Goal: Task Accomplishment & Management: Manage account settings

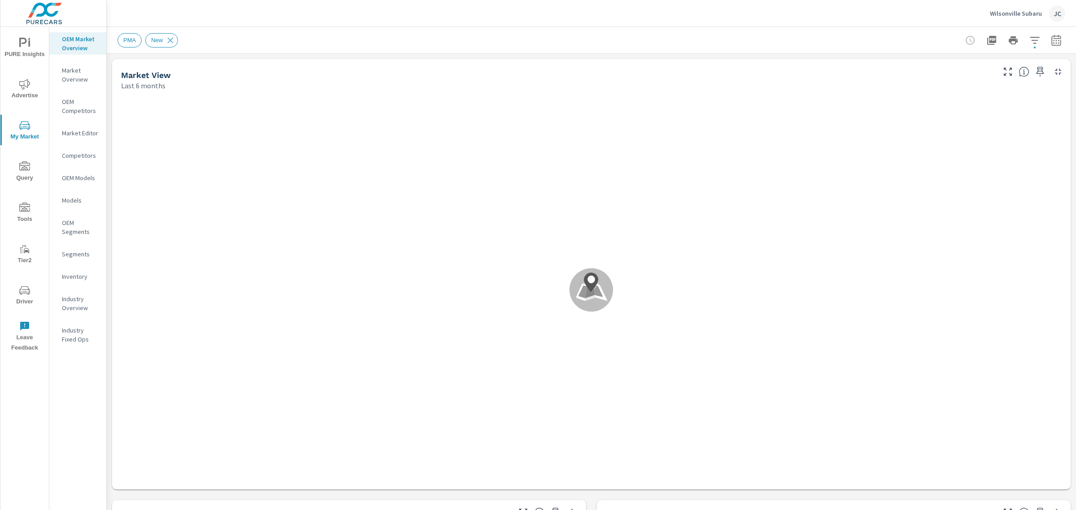
click at [21, 52] on span "PURE Insights" at bounding box center [24, 49] width 43 height 22
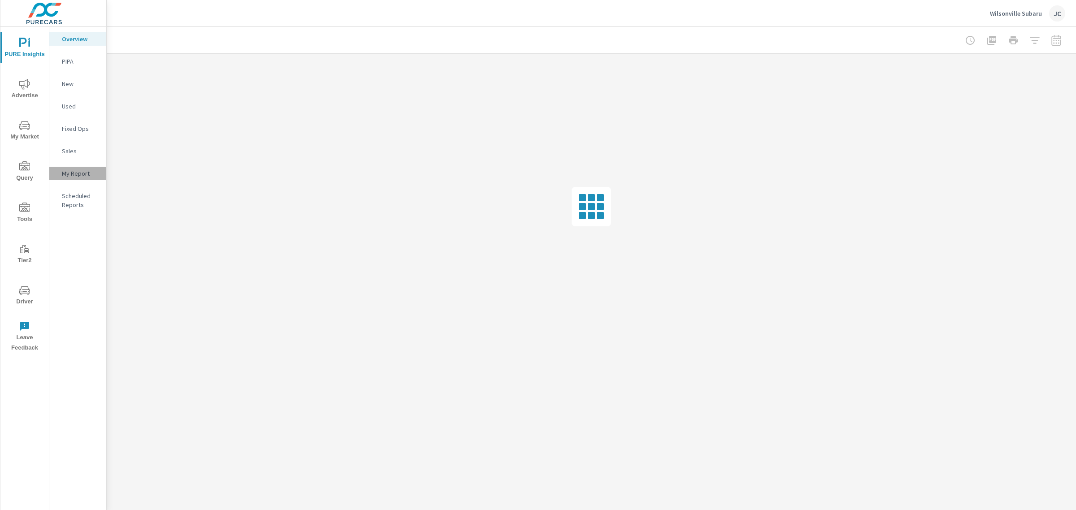
click at [64, 174] on p "My Report" at bounding box center [80, 173] width 37 height 9
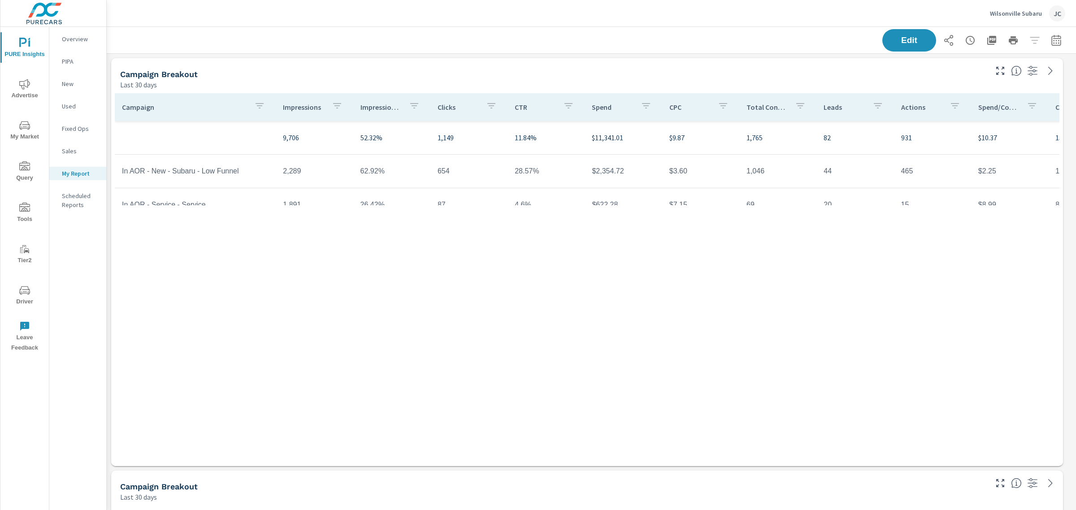
scroll to position [134, 0]
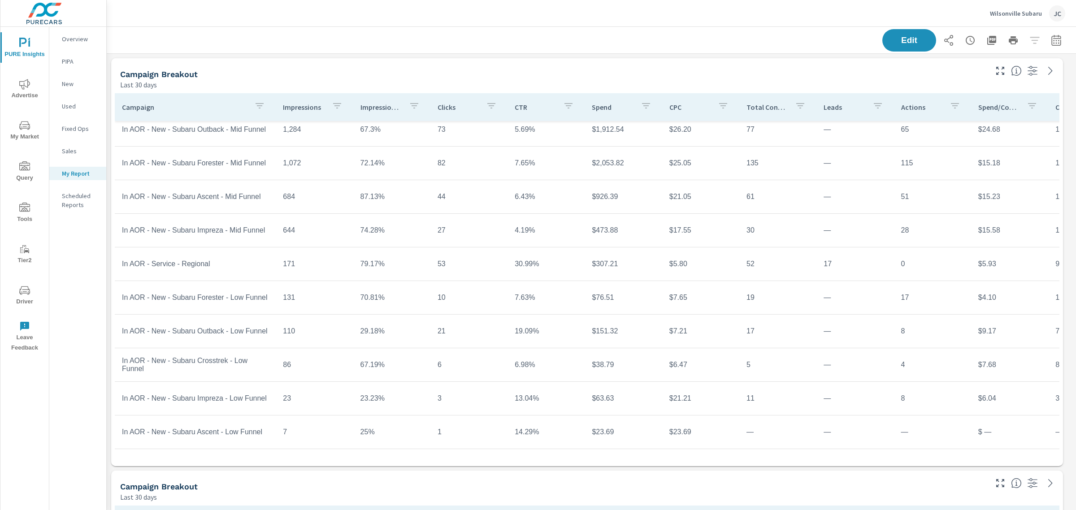
scroll to position [65, 0]
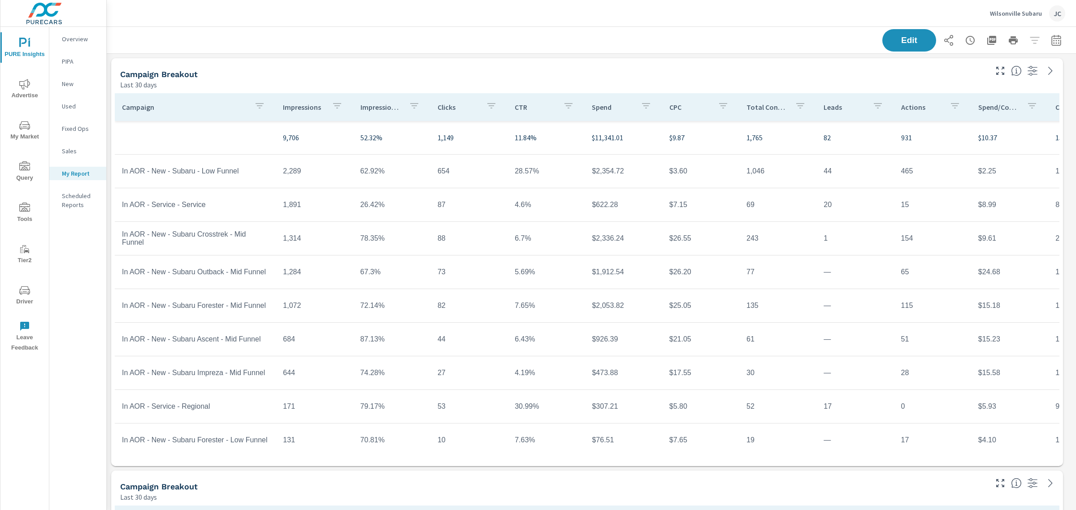
scroll to position [151, 0]
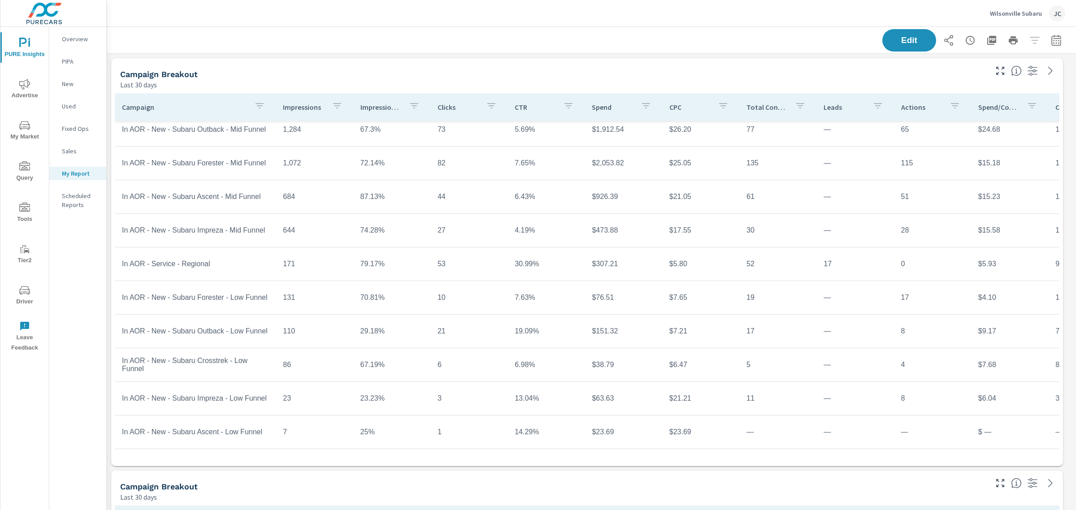
scroll to position [41, 0]
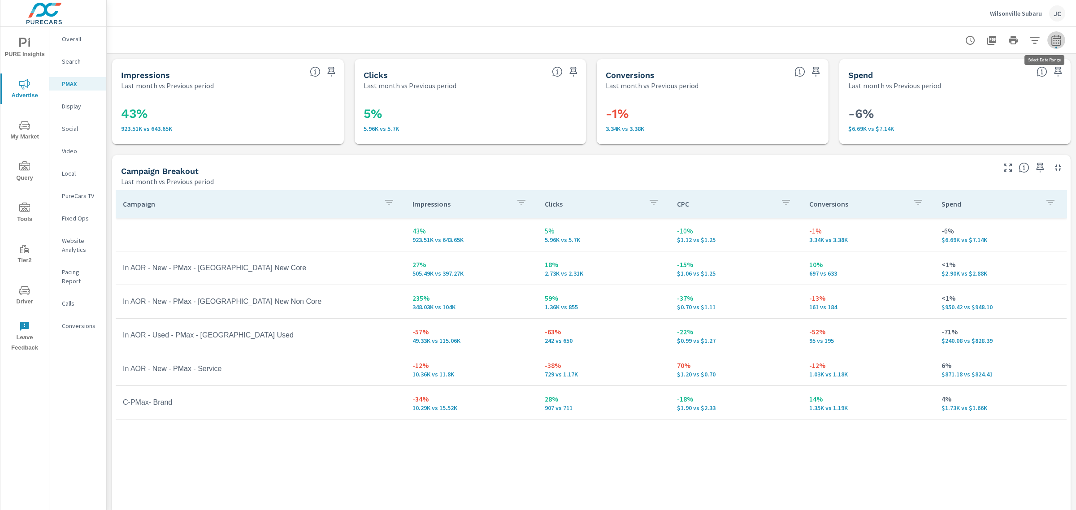
click at [1051, 35] on icon "button" at bounding box center [1056, 40] width 11 height 11
select select "Last month"
select select "Previous period"
click at [855, 8] on div "Wilsonville Subaru JC" at bounding box center [590, 13] width 947 height 26
click at [1036, 166] on icon "button" at bounding box center [1040, 168] width 8 height 10
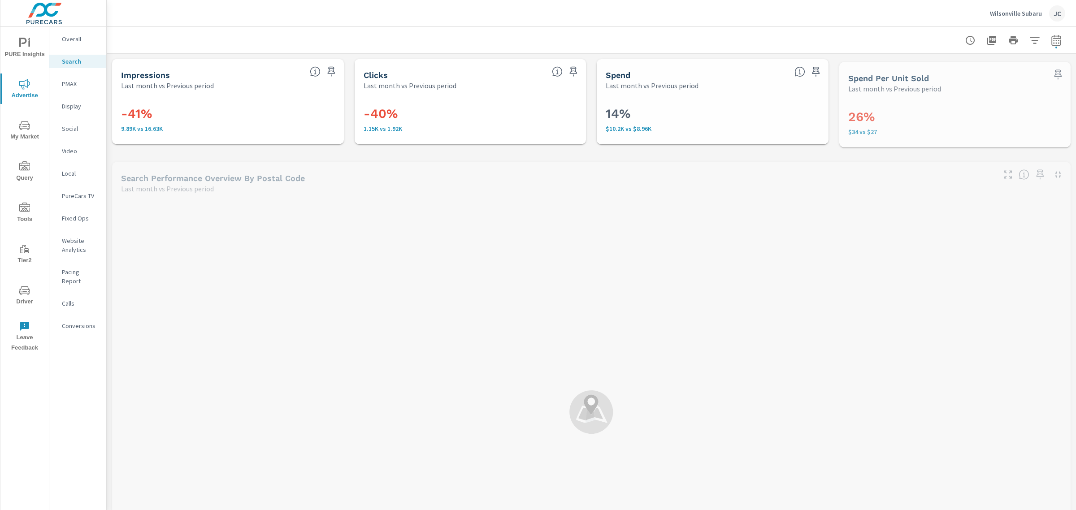
scroll to position [235, 0]
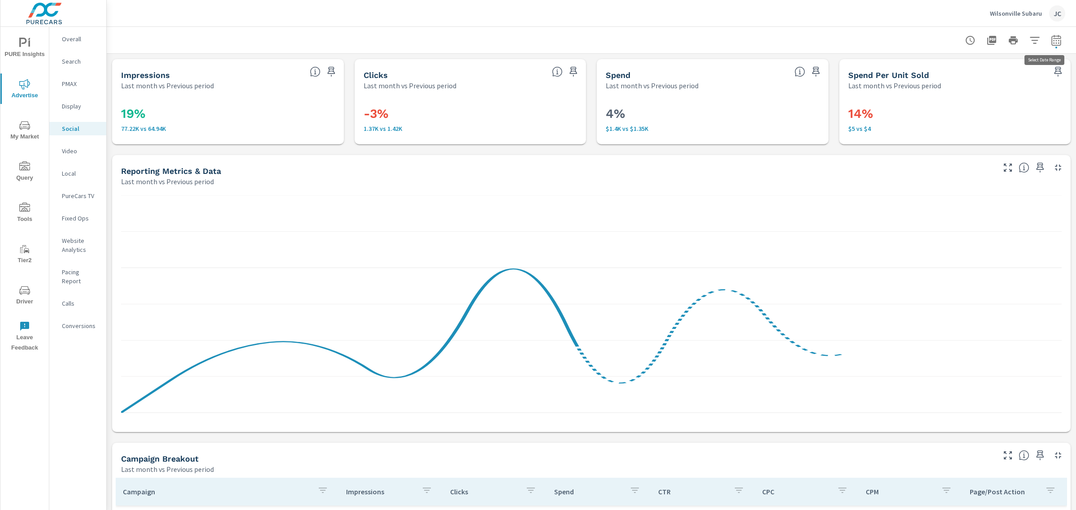
click at [1051, 42] on icon "button" at bounding box center [1056, 40] width 11 height 11
select select "Last month"
select select "Previous period"
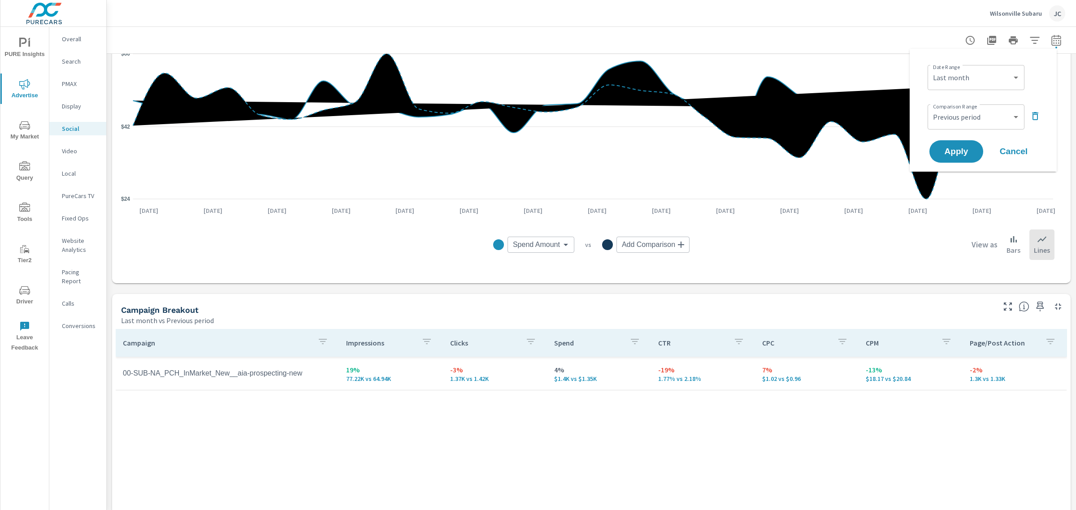
scroll to position [190, 0]
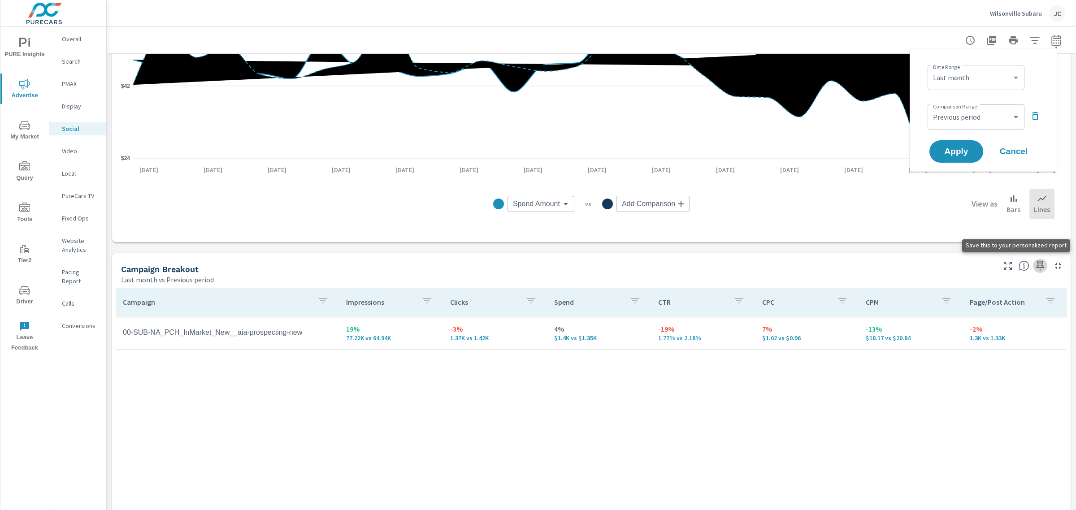
click at [1034, 266] on icon "button" at bounding box center [1039, 265] width 11 height 11
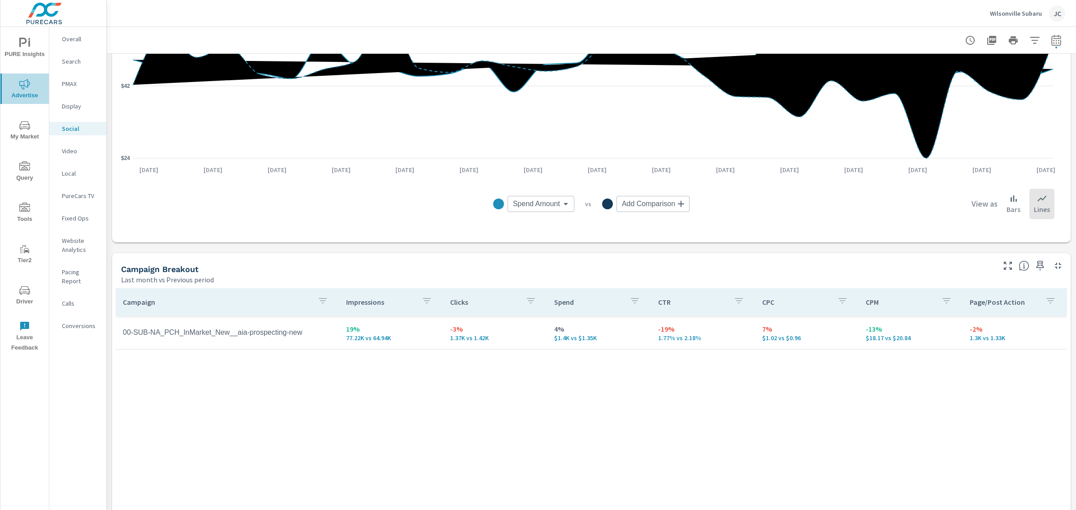
click at [30, 85] on icon "nav menu" at bounding box center [24, 84] width 11 height 11
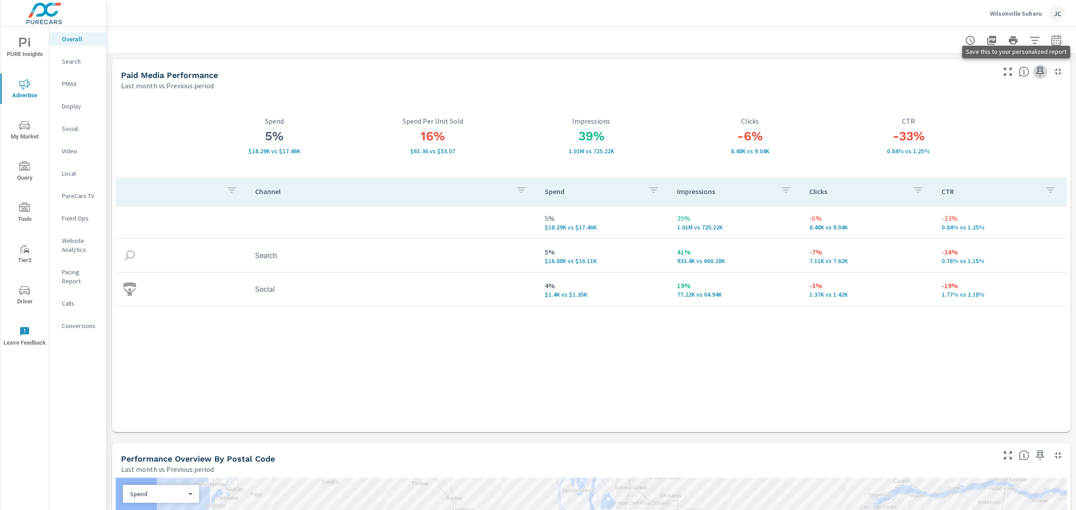
click at [1036, 73] on icon "button" at bounding box center [1040, 72] width 8 height 10
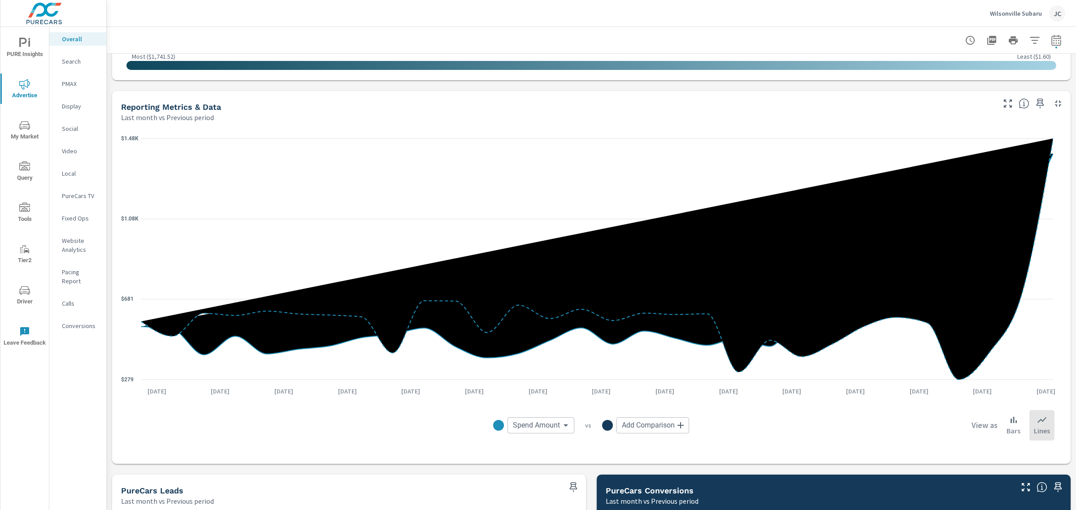
scroll to position [819, 0]
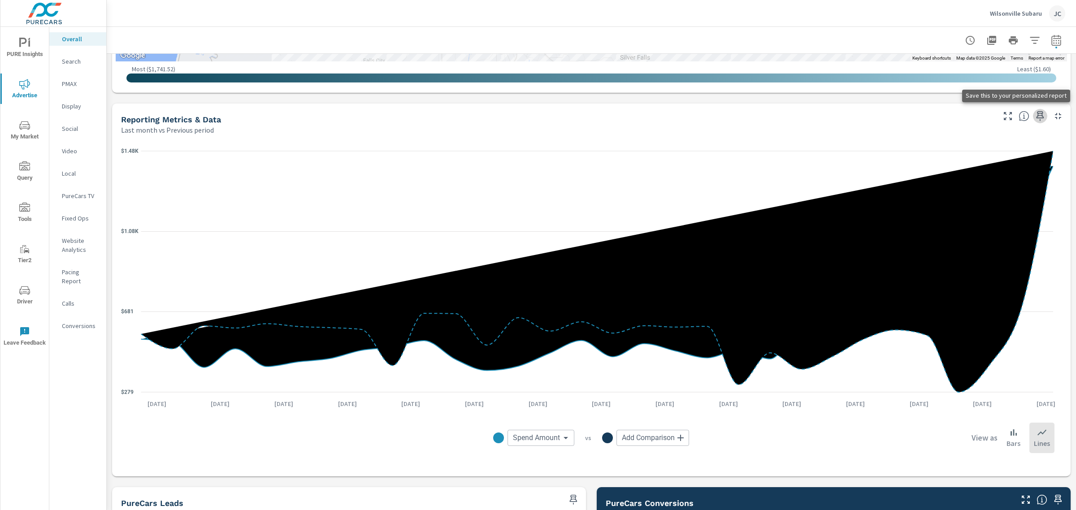
click at [1036, 117] on icon "button" at bounding box center [1040, 116] width 8 height 10
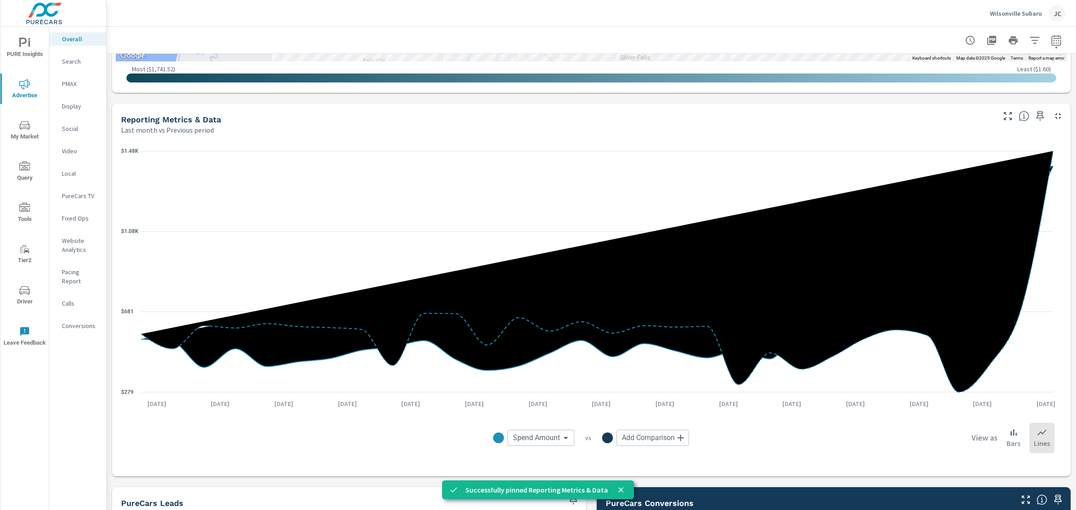
click at [17, 52] on span "PURE Insights" at bounding box center [24, 49] width 43 height 22
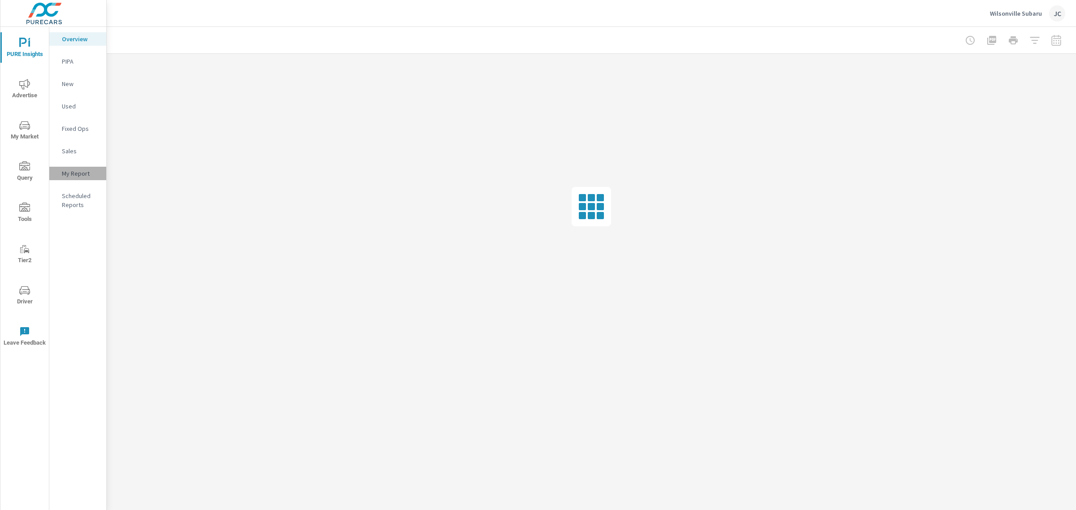
click at [80, 175] on p "My Report" at bounding box center [80, 173] width 37 height 9
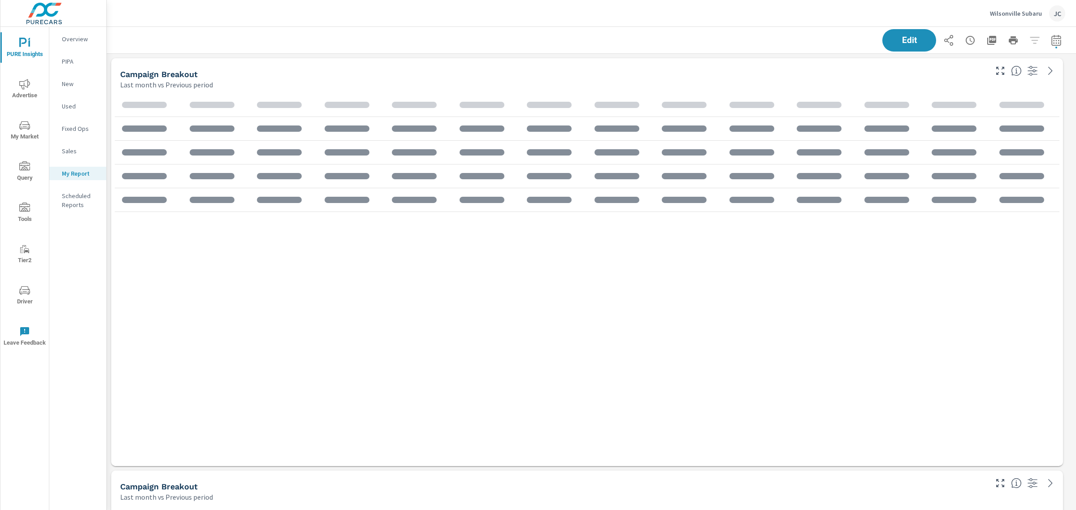
scroll to position [6722, 978]
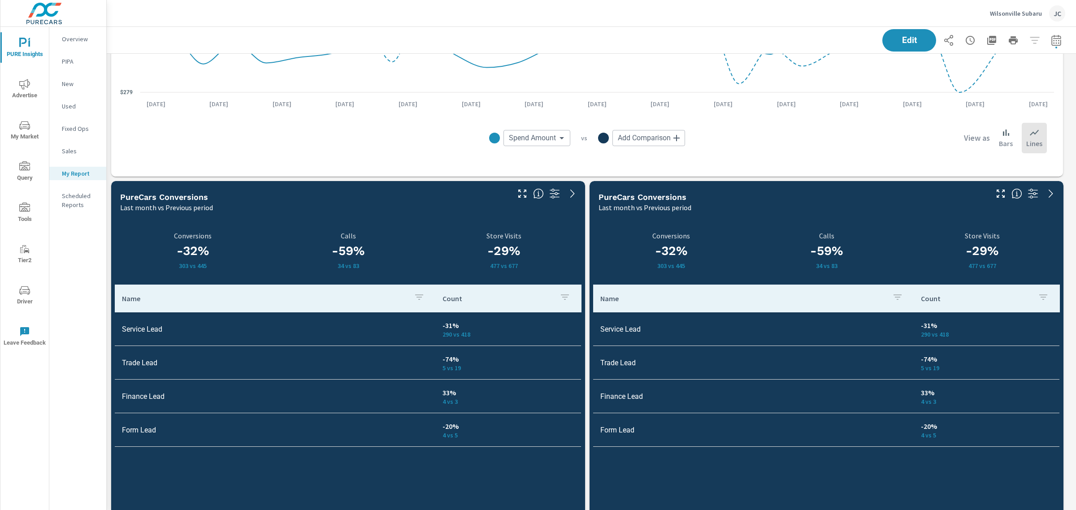
scroll to position [2156, 0]
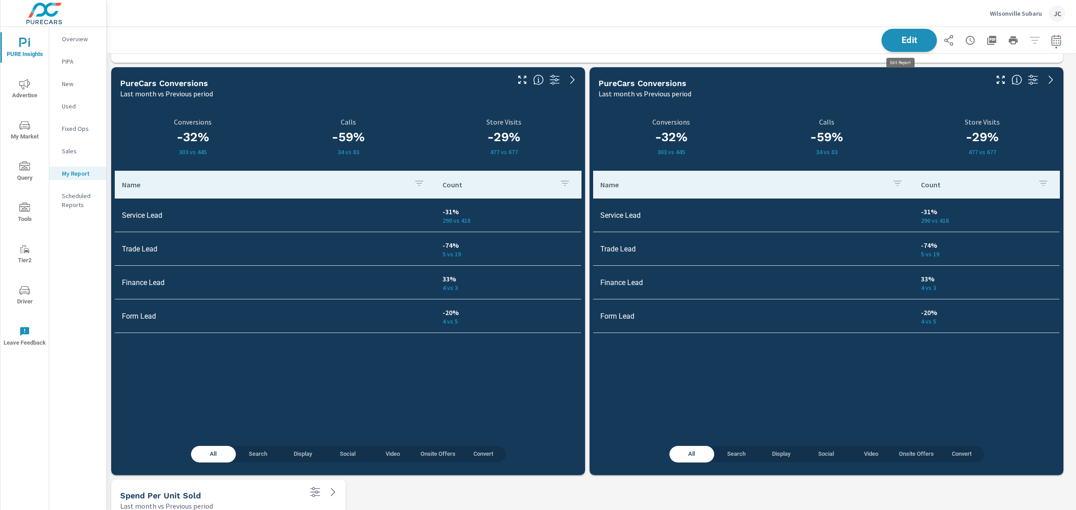
click at [905, 41] on span "Edit" at bounding box center [909, 40] width 37 height 9
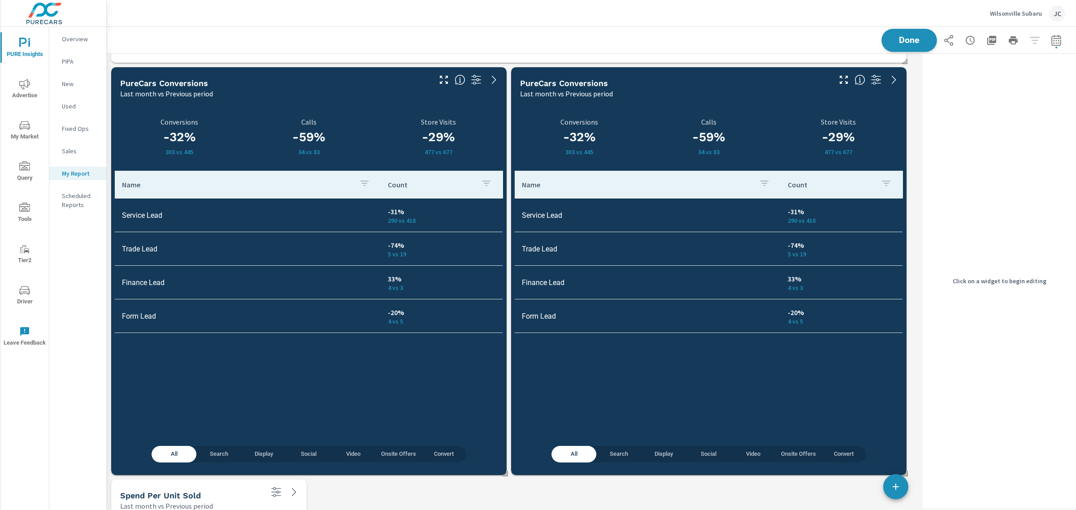
scroll to position [6722, 821]
click at [917, 43] on span "Done" at bounding box center [909, 40] width 37 height 9
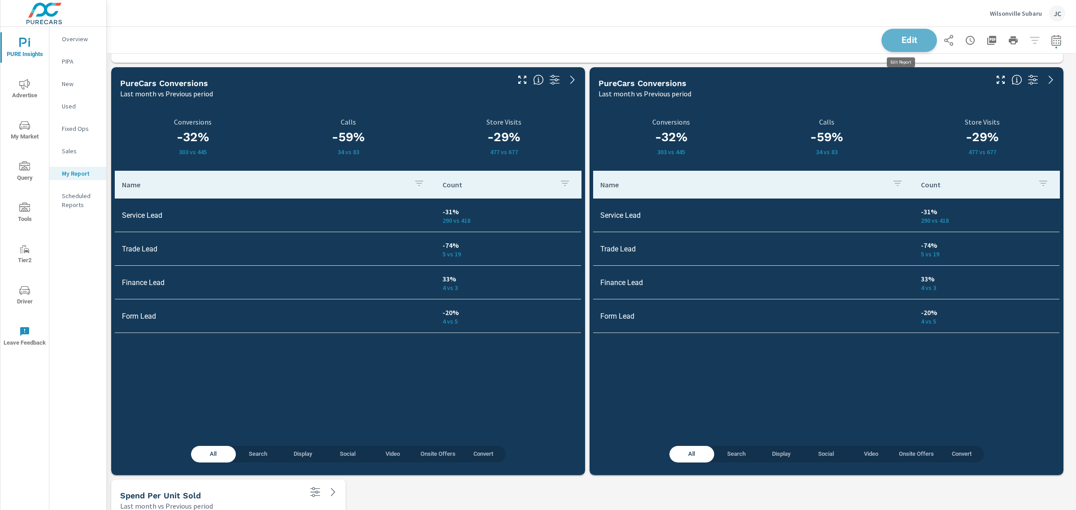
click at [903, 41] on span "Edit" at bounding box center [909, 40] width 37 height 9
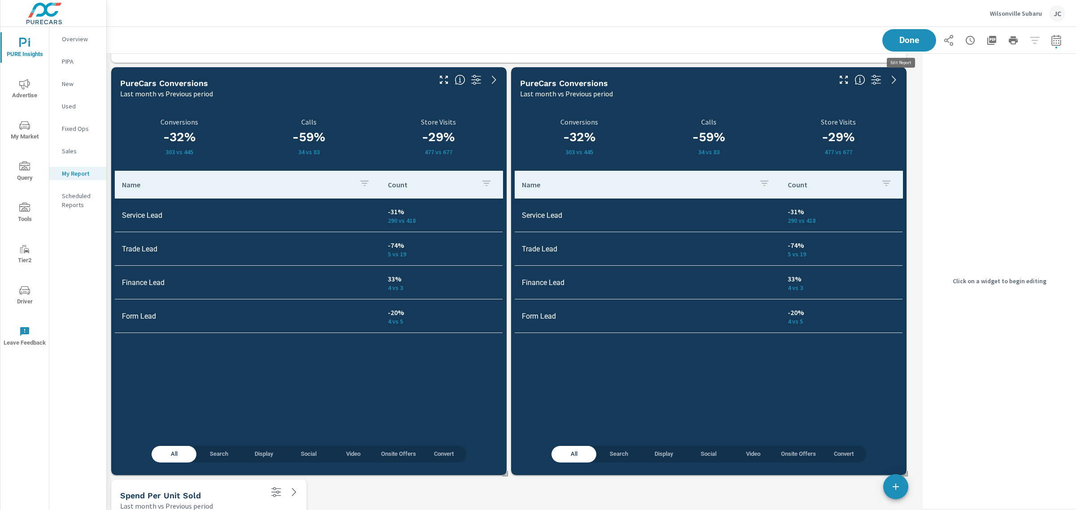
scroll to position [6722, 821]
click at [843, 121] on p "Store Visits" at bounding box center [838, 122] width 130 height 8
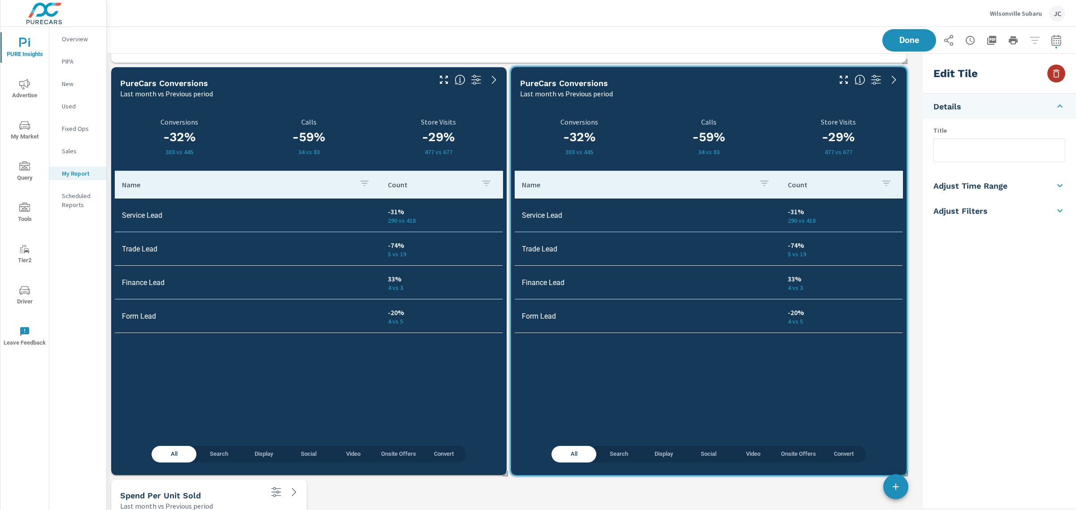
click at [1058, 74] on icon "button" at bounding box center [1056, 73] width 6 height 8
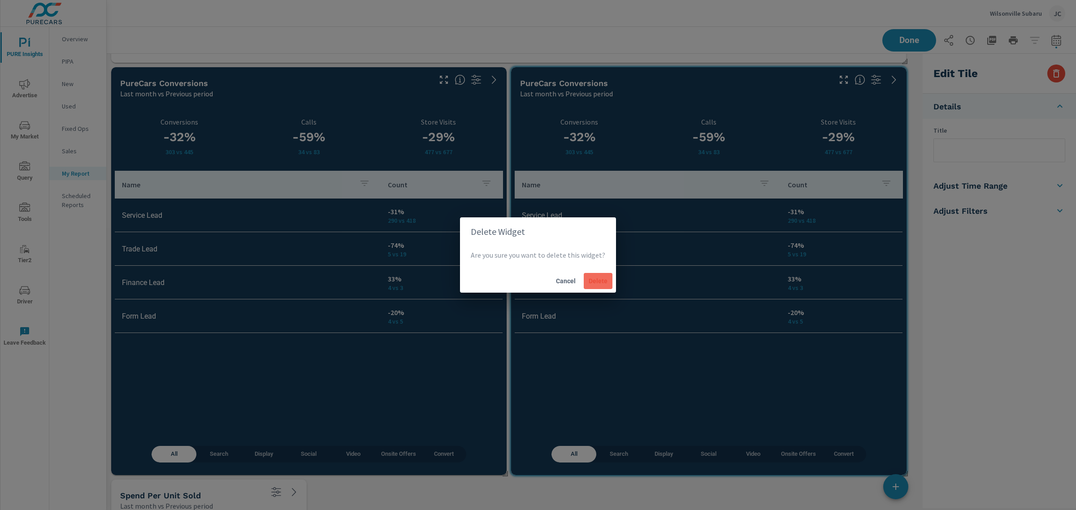
click at [597, 281] on span "Delete" at bounding box center [598, 281] width 22 height 8
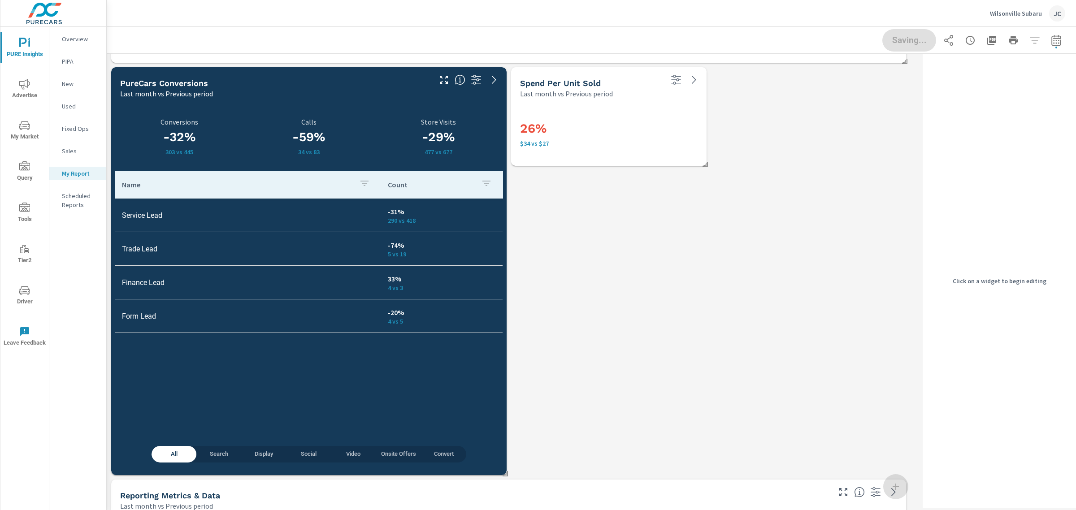
scroll to position [6619, 821]
click at [608, 110] on div "26% $34 vs $27" at bounding box center [608, 132] width 177 height 49
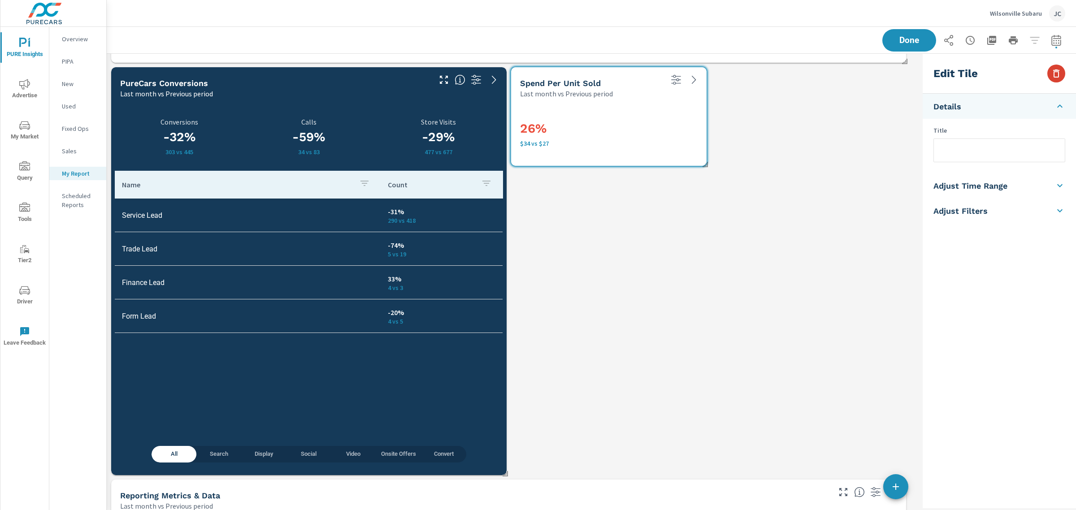
click at [1054, 77] on icon "button" at bounding box center [1056, 73] width 6 height 8
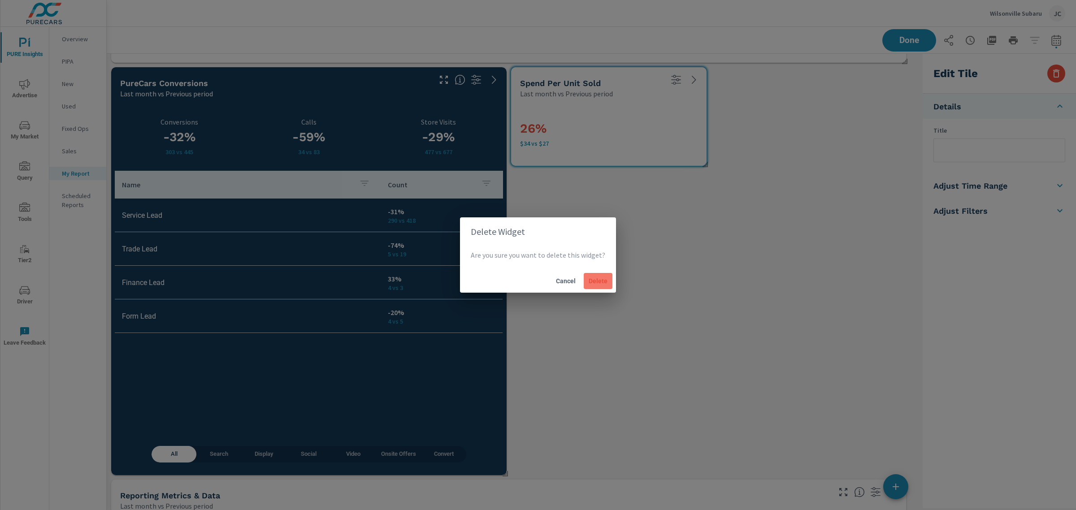
click at [609, 281] on button "Delete" at bounding box center [598, 281] width 29 height 16
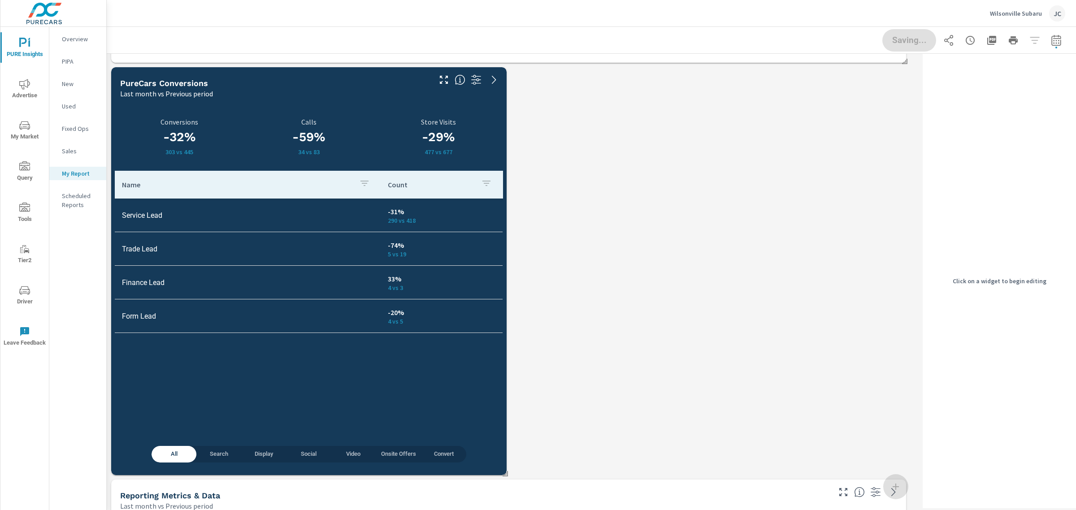
click at [389, 136] on h3 "-29%" at bounding box center [438, 137] width 130 height 15
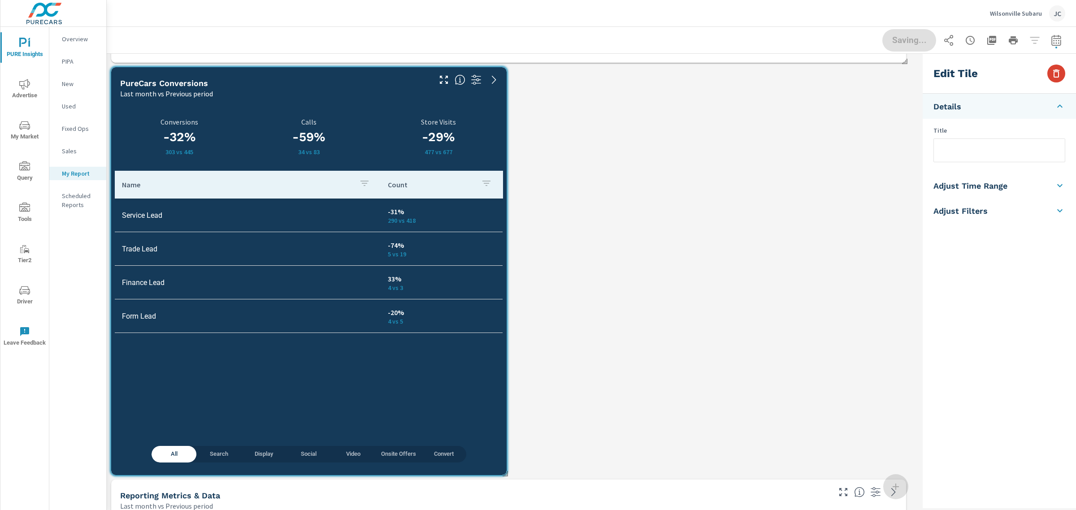
click at [1061, 78] on button "button" at bounding box center [1056, 74] width 18 height 18
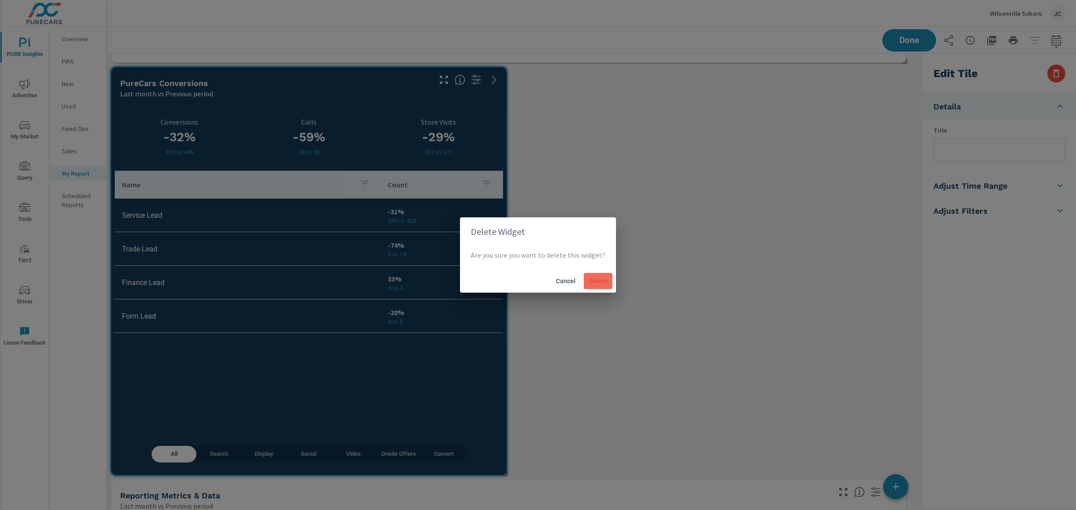
click at [600, 278] on span "Delete" at bounding box center [598, 281] width 22 height 8
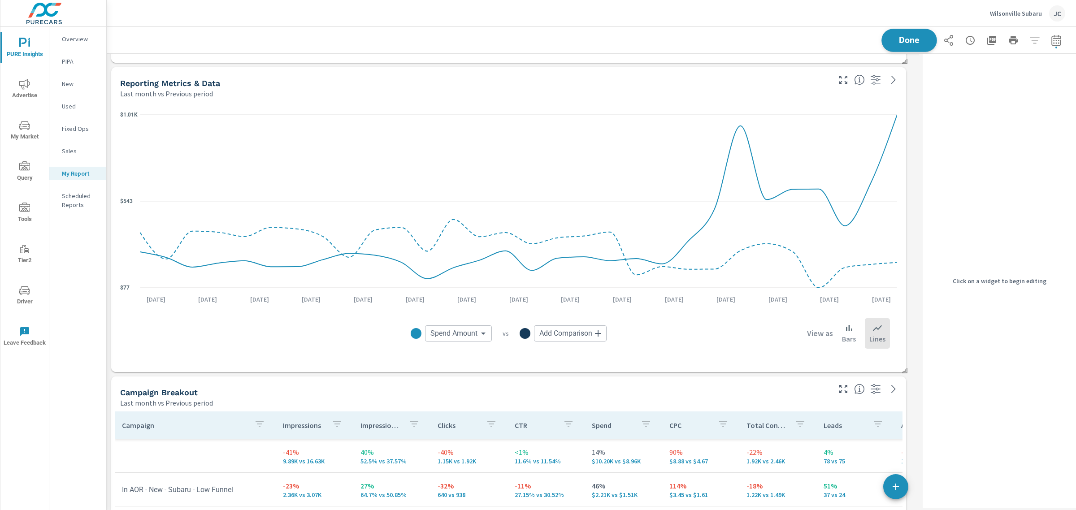
scroll to position [6206, 821]
click at [898, 41] on span "Done" at bounding box center [909, 40] width 37 height 9
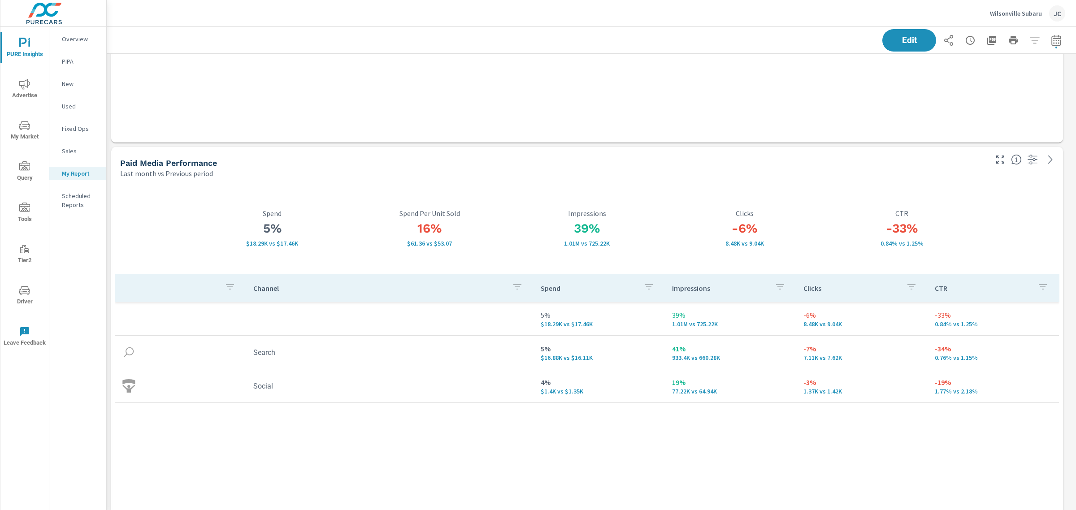
scroll to position [743, 0]
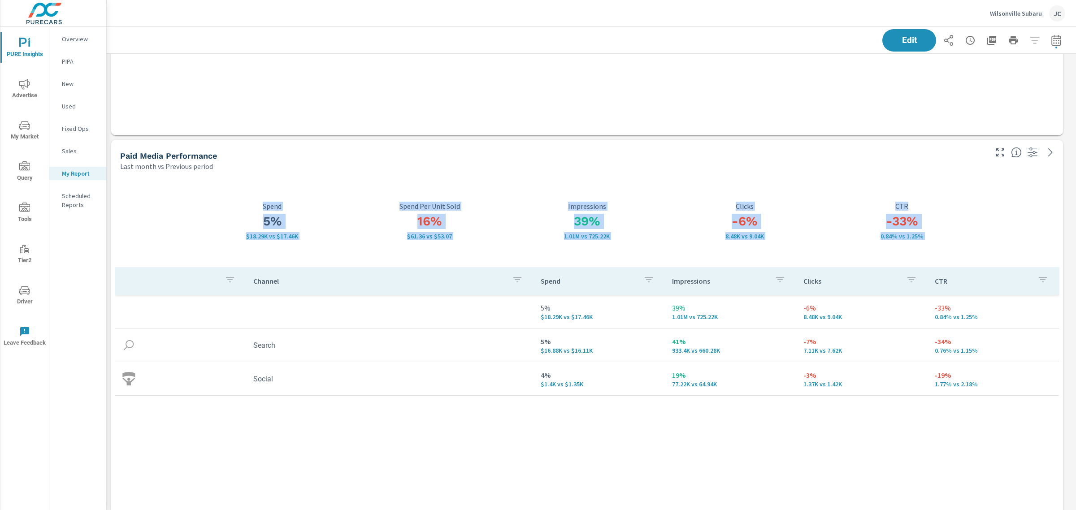
drag, startPoint x: 913, startPoint y: 173, endPoint x: 911, endPoint y: 134, distance: 38.6
click at [912, 41] on span "Edit" at bounding box center [909, 40] width 37 height 9
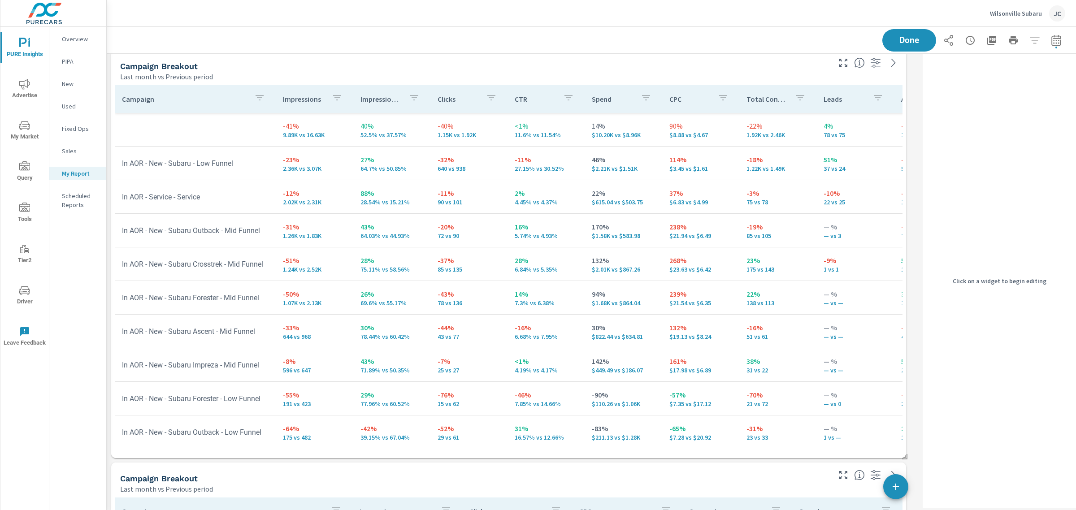
scroll to position [0, 0]
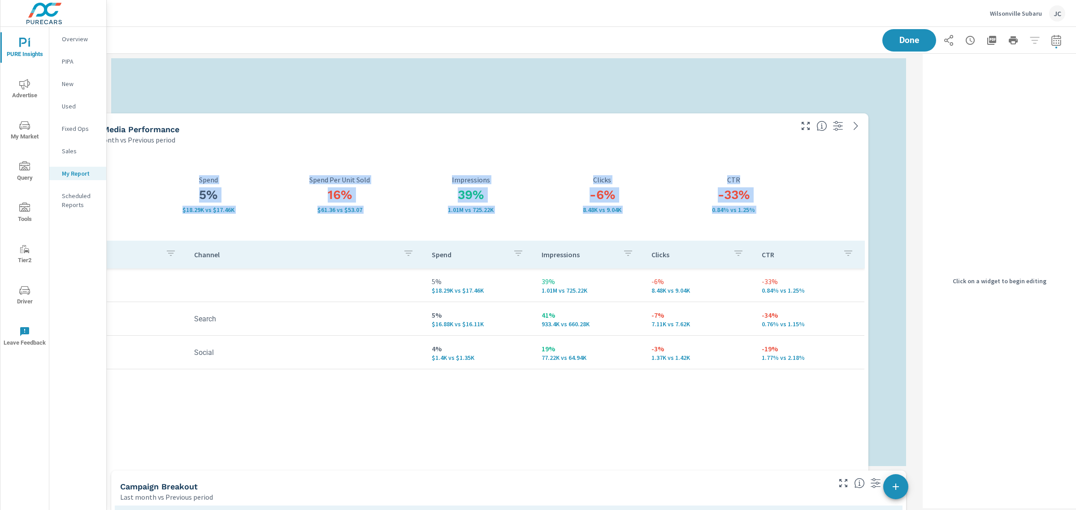
click at [745, 155] on div "-33% 0.84% vs 1.25% CTR" at bounding box center [733, 194] width 131 height 92
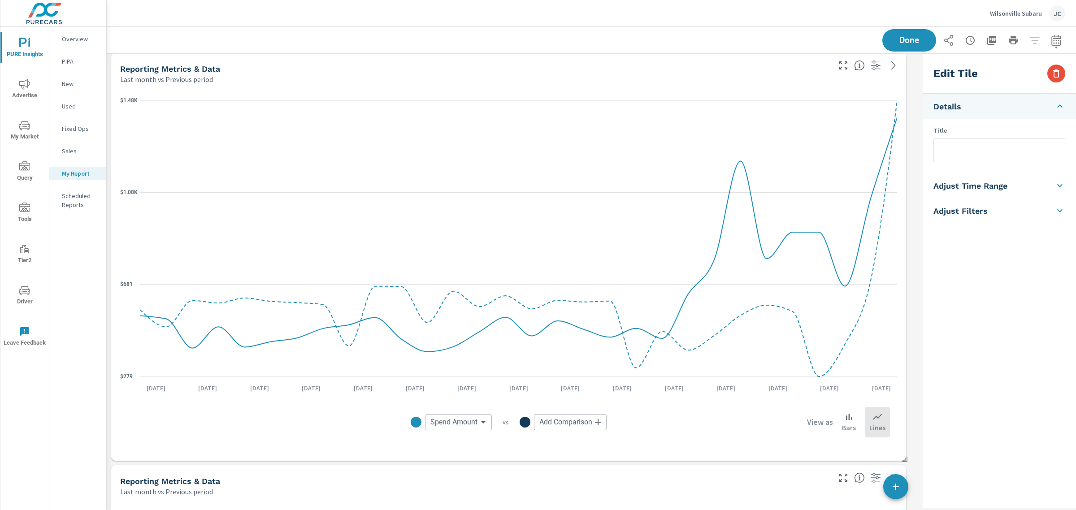
scroll to position [2013, 0]
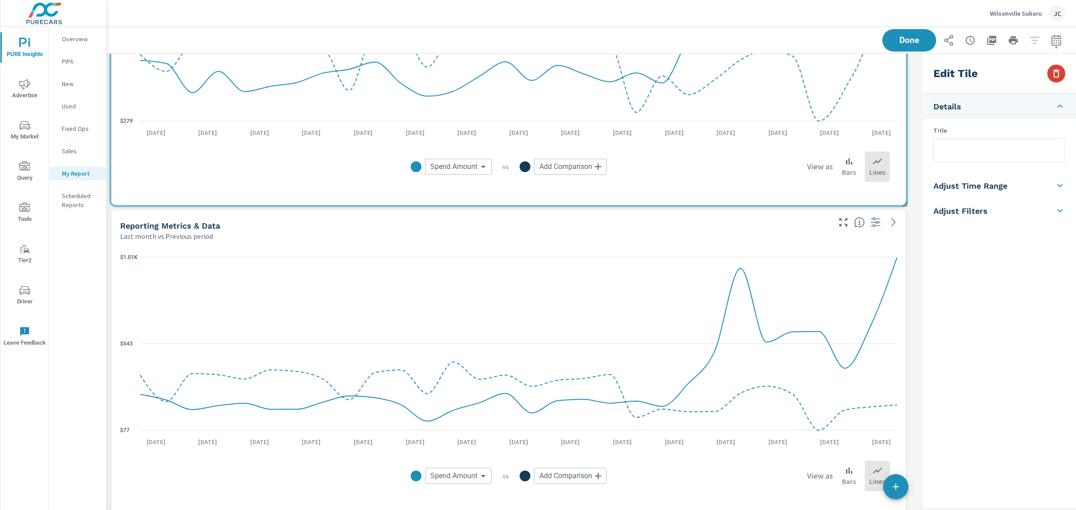
click at [1059, 78] on icon "button" at bounding box center [1056, 73] width 11 height 11
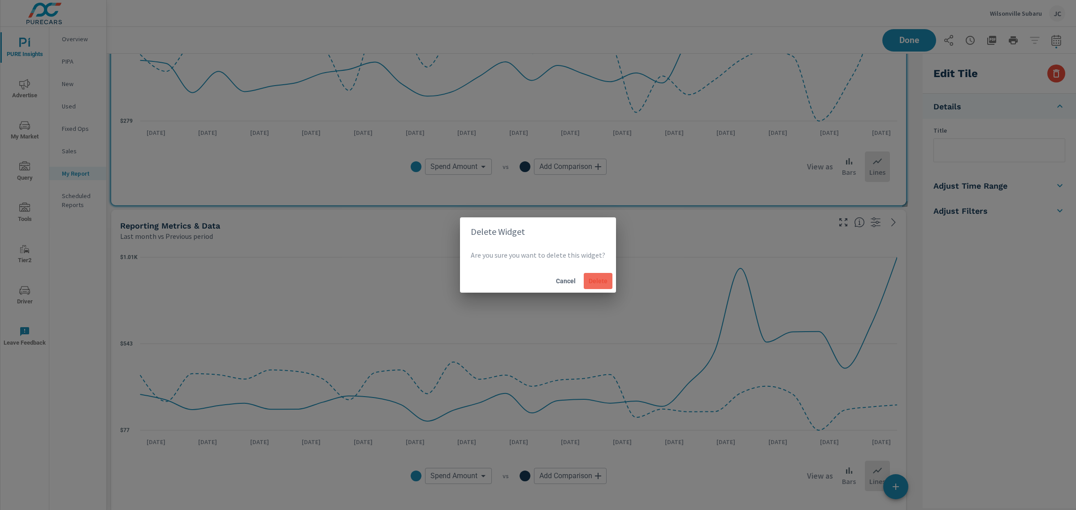
click at [587, 281] on span "Delete" at bounding box center [598, 281] width 22 height 8
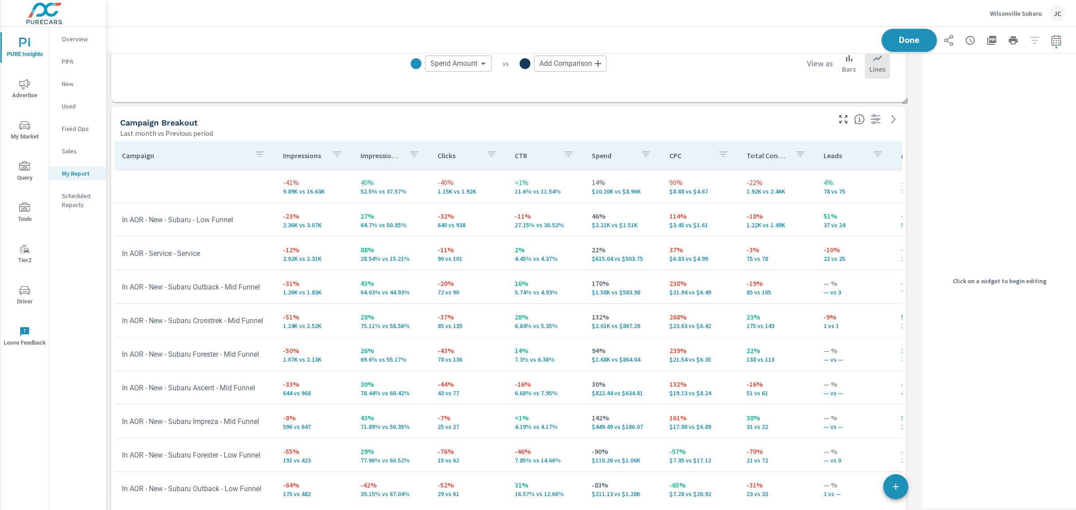
scroll to position [5794, 821]
click at [891, 36] on span "Done" at bounding box center [909, 40] width 37 height 9
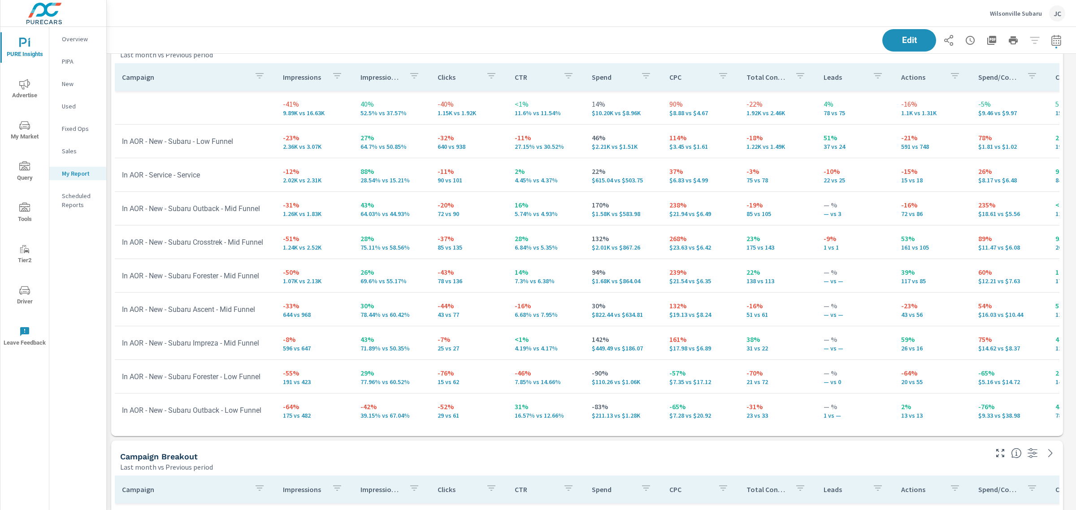
scroll to position [2106, 0]
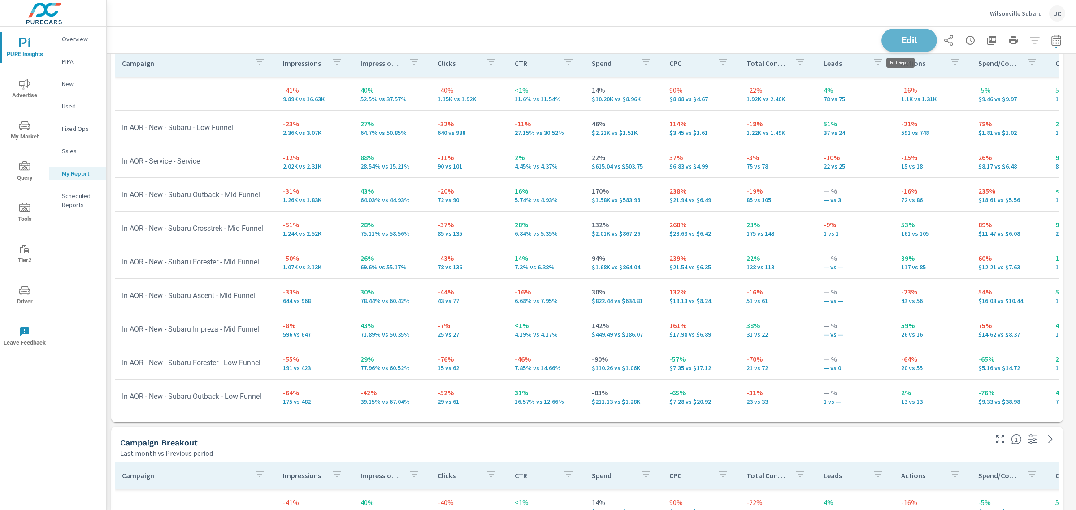
click at [919, 36] on button "Edit" at bounding box center [909, 40] width 56 height 23
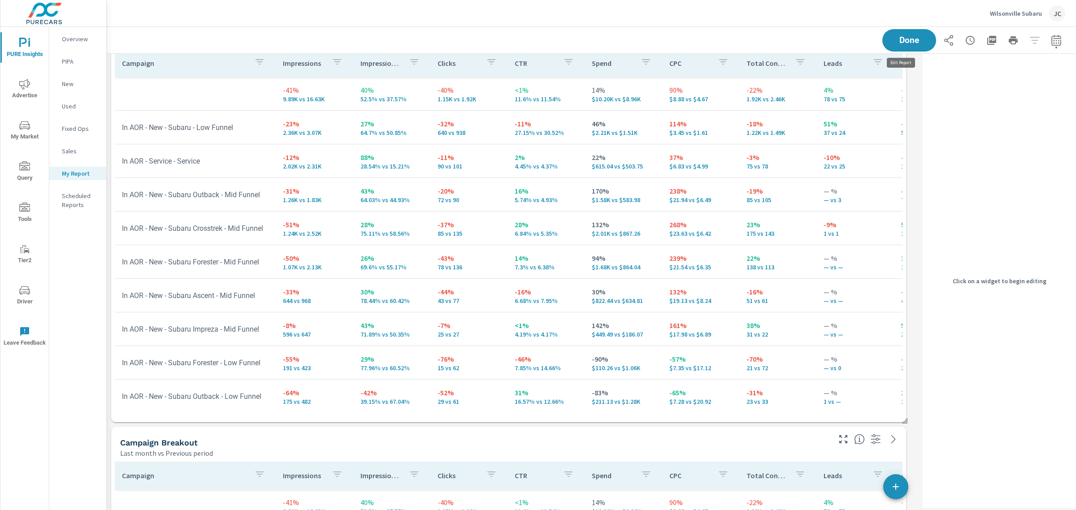
scroll to position [5794, 821]
click at [870, 119] on p "51%" at bounding box center [854, 123] width 63 height 11
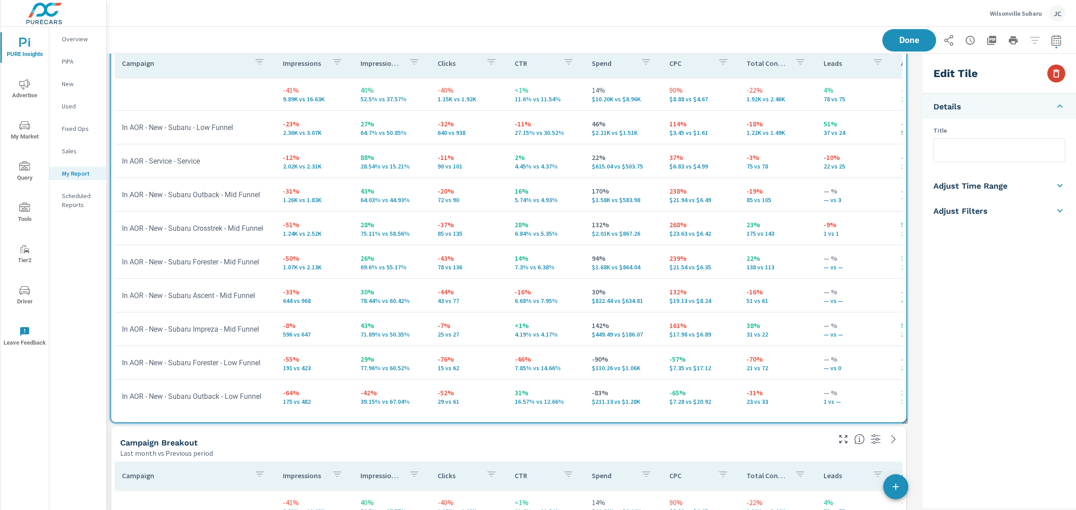
click at [1059, 72] on icon "button" at bounding box center [1056, 73] width 11 height 11
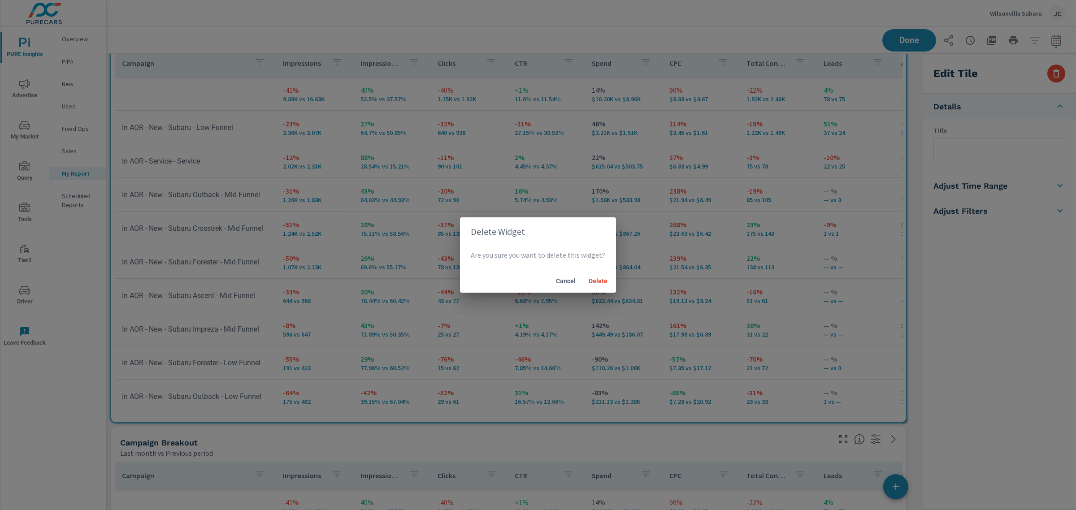
click at [611, 286] on div "Cancel Delete" at bounding box center [538, 280] width 156 height 23
click at [599, 284] on span "Delete" at bounding box center [598, 281] width 22 height 8
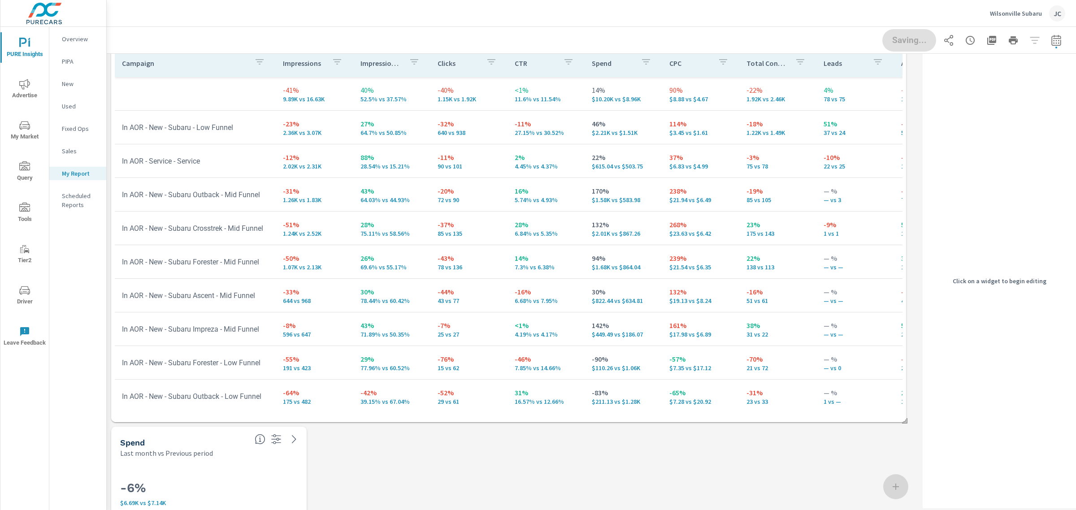
scroll to position [5382, 821]
click at [234, 470] on div "-6% $6.69K vs $7.14K" at bounding box center [208, 491] width 177 height 49
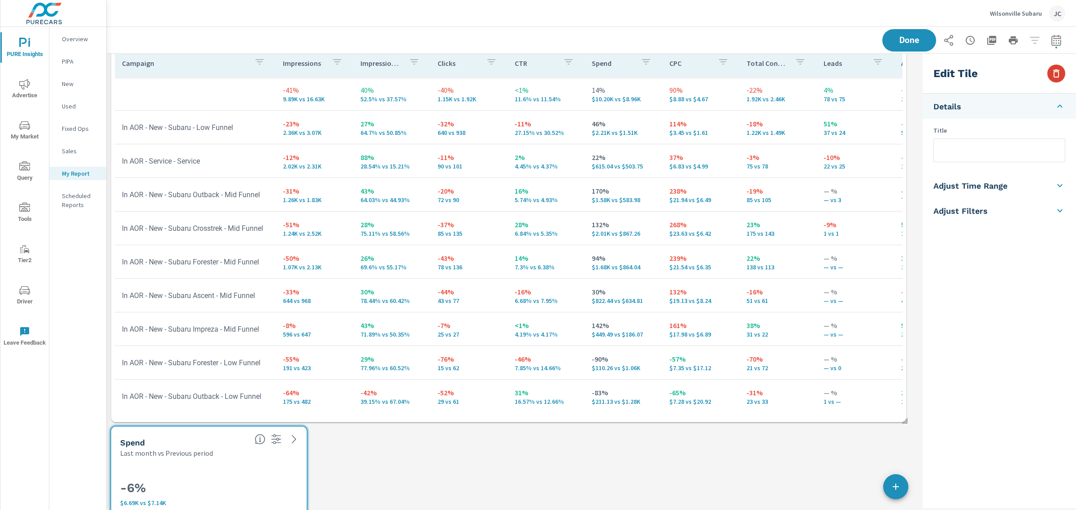
click at [1060, 77] on icon "button" at bounding box center [1056, 73] width 11 height 11
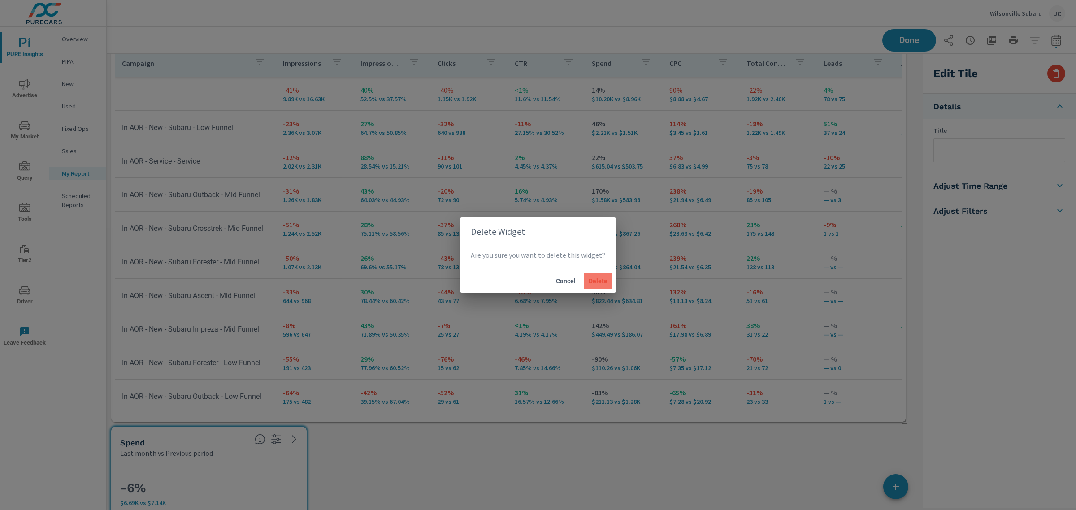
click at [590, 277] on button "Delete" at bounding box center [598, 281] width 29 height 16
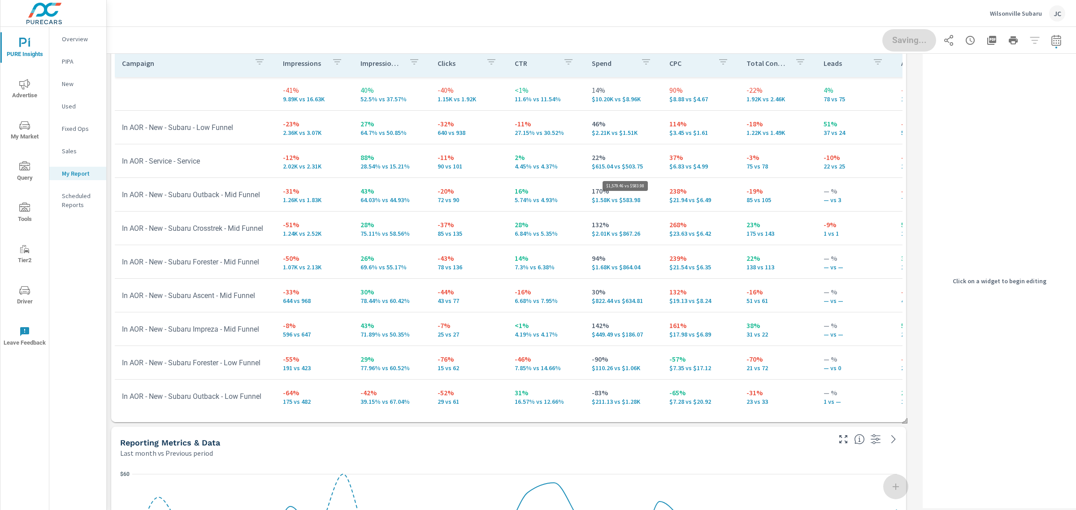
scroll to position [5279, 821]
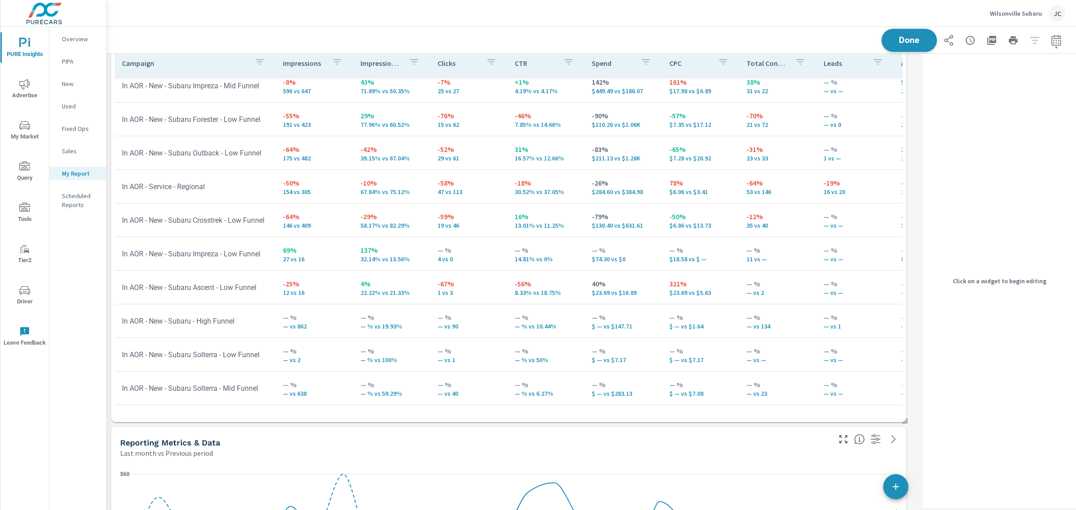
scroll to position [5279, 821]
click at [901, 42] on span "Done" at bounding box center [909, 40] width 37 height 9
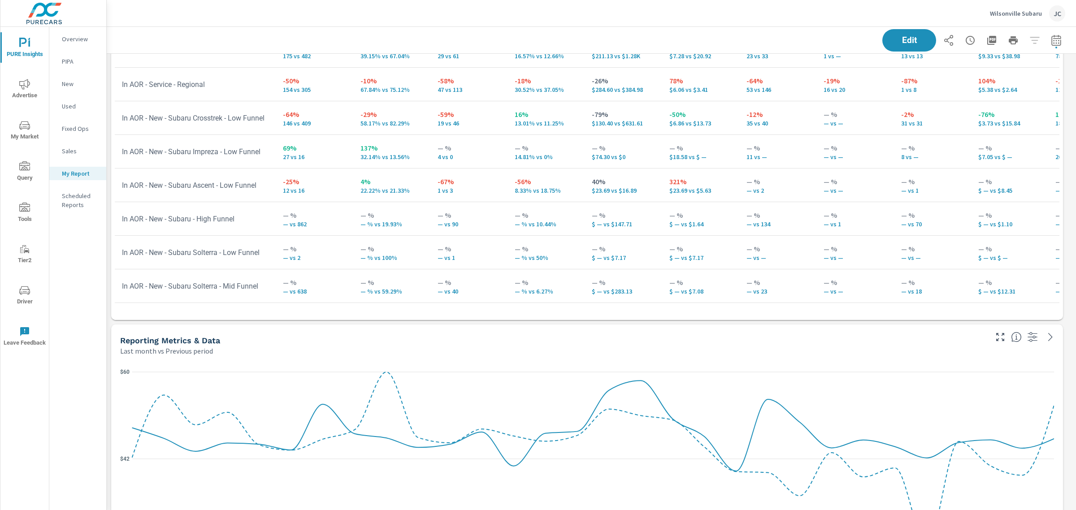
scroll to position [2240, 0]
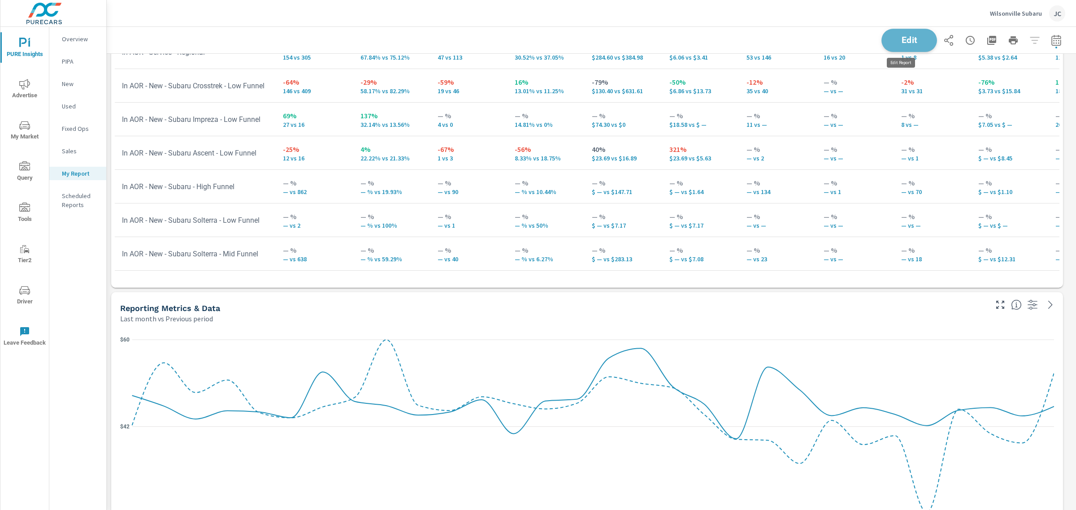
click at [908, 37] on span "Edit" at bounding box center [909, 40] width 37 height 9
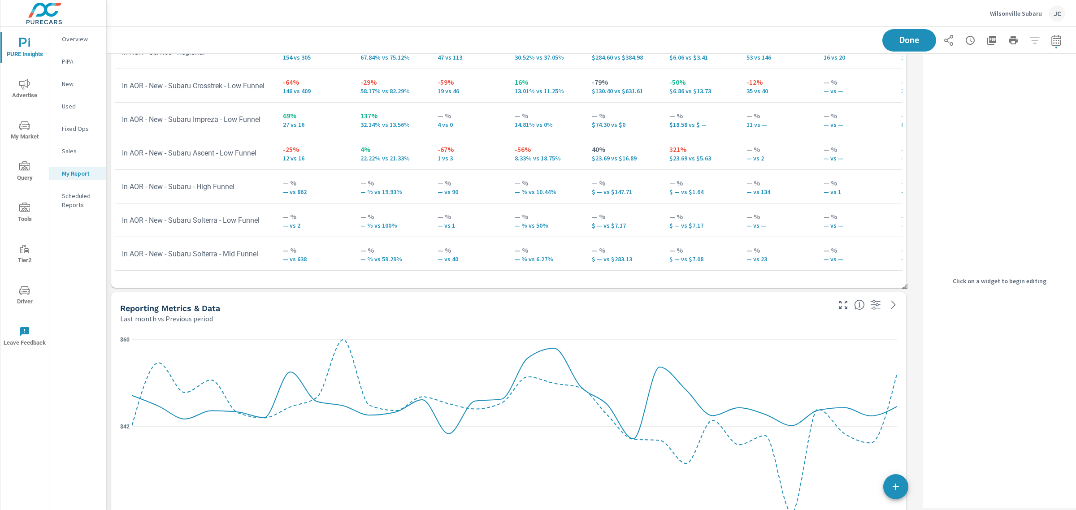
scroll to position [5279, 821]
click at [823, 222] on p "— vs —" at bounding box center [854, 225] width 63 height 7
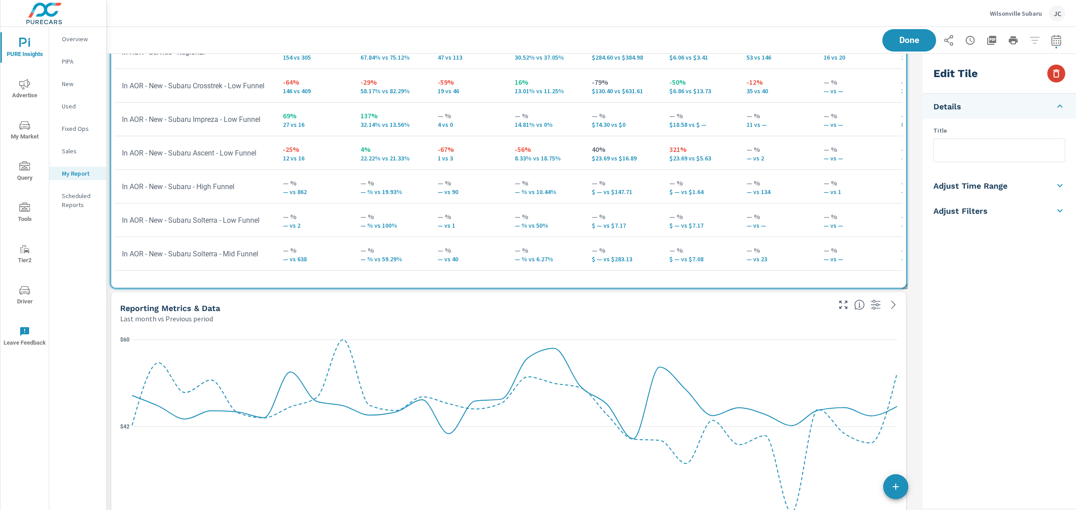
click at [1056, 70] on icon "button" at bounding box center [1056, 73] width 6 height 8
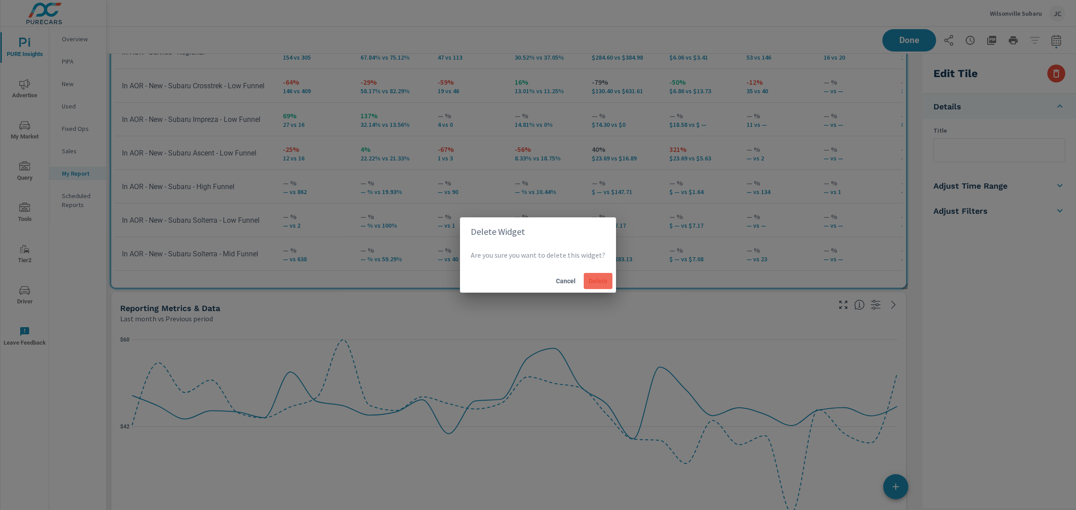
click at [602, 280] on span "Delete" at bounding box center [598, 281] width 22 height 8
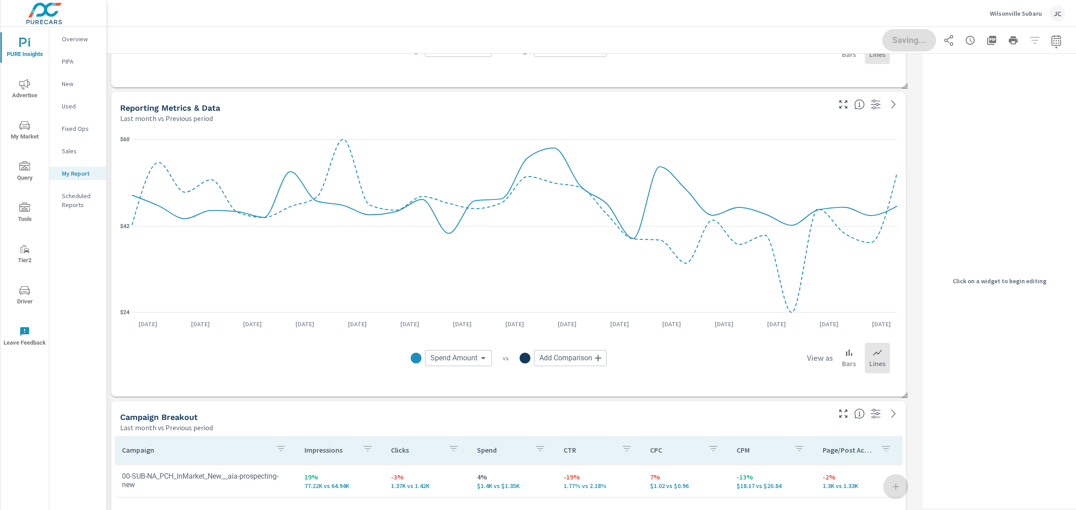
scroll to position [2016, 0]
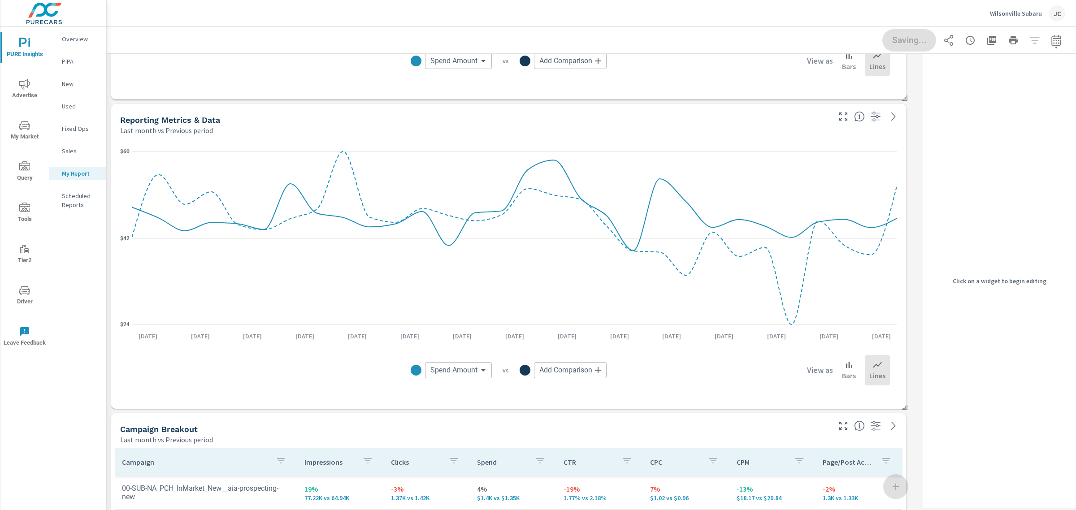
click at [680, 232] on icon at bounding box center [514, 237] width 765 height 173
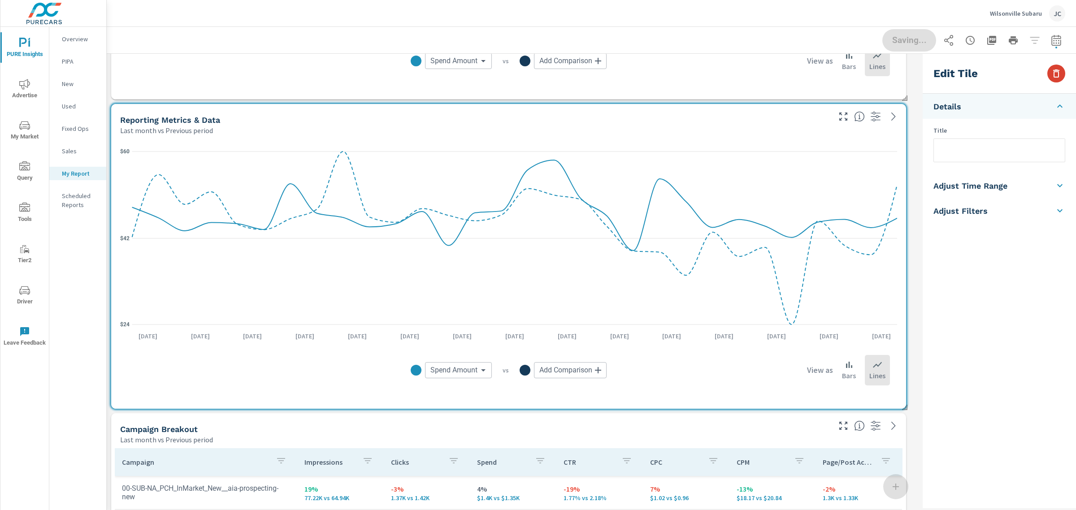
click at [1059, 81] on button "button" at bounding box center [1056, 74] width 18 height 18
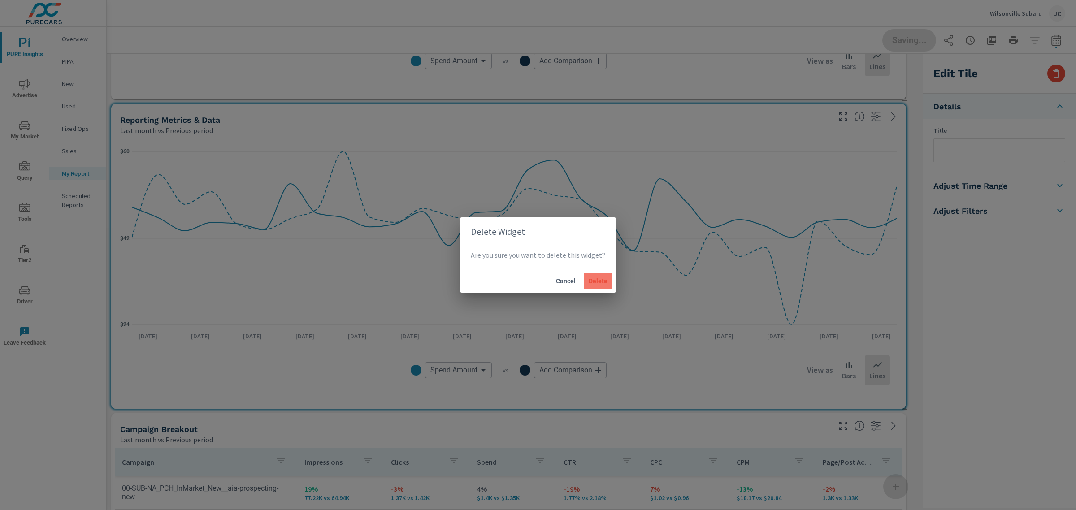
click at [606, 279] on span "Delete" at bounding box center [598, 281] width 22 height 8
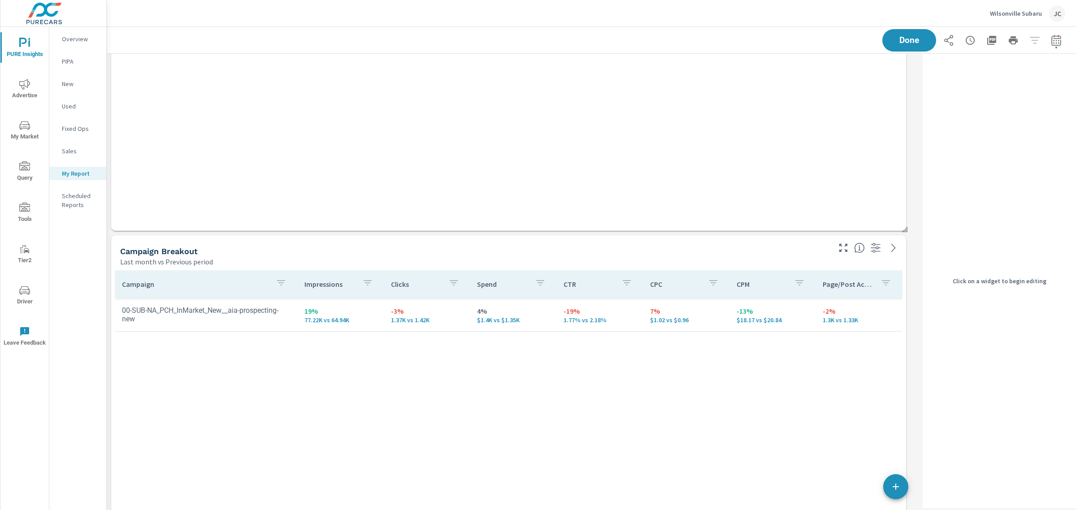
scroll to position [4557, 821]
click at [770, 305] on td "-13% $18.17 vs $20.84" at bounding box center [772, 314] width 86 height 32
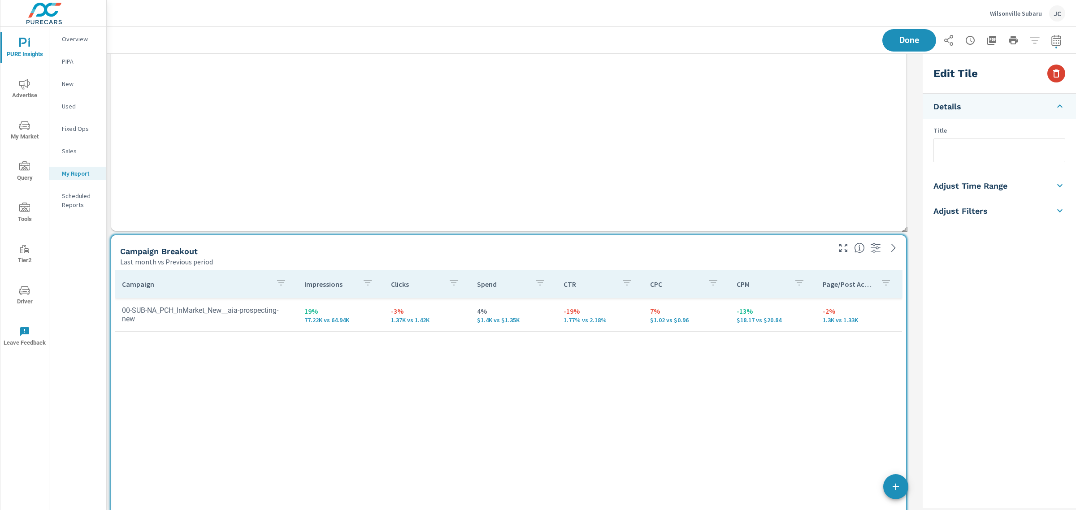
click at [1055, 70] on icon "button" at bounding box center [1056, 73] width 6 height 8
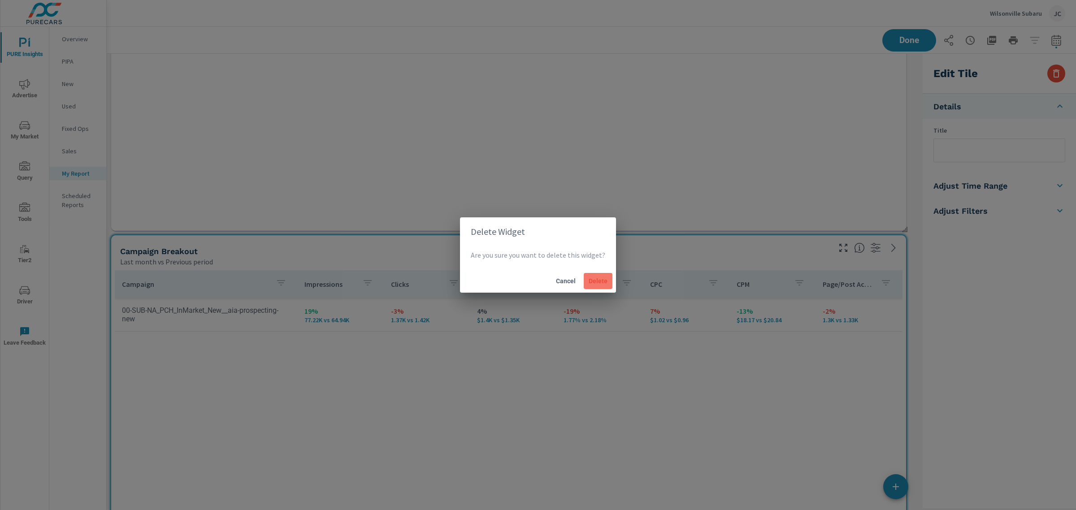
click at [600, 277] on span "Delete" at bounding box center [598, 281] width 22 height 8
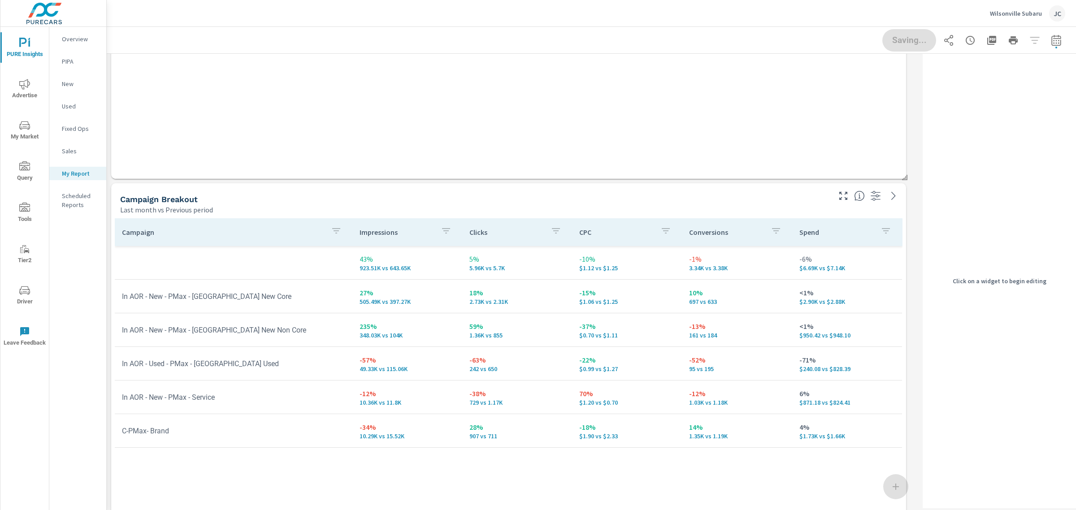
scroll to position [2409, 0]
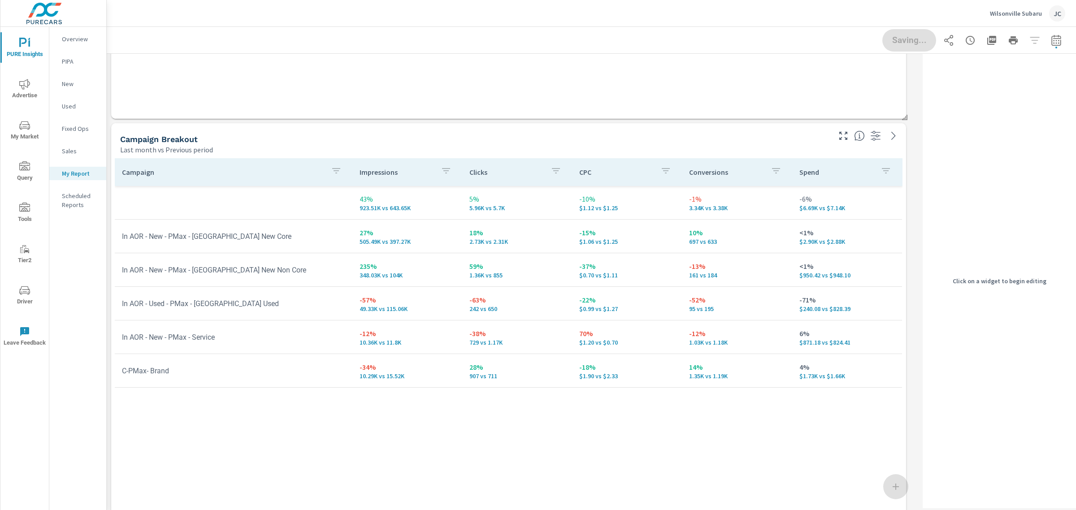
click at [600, 311] on p "$0.99 vs $1.27" at bounding box center [626, 308] width 95 height 7
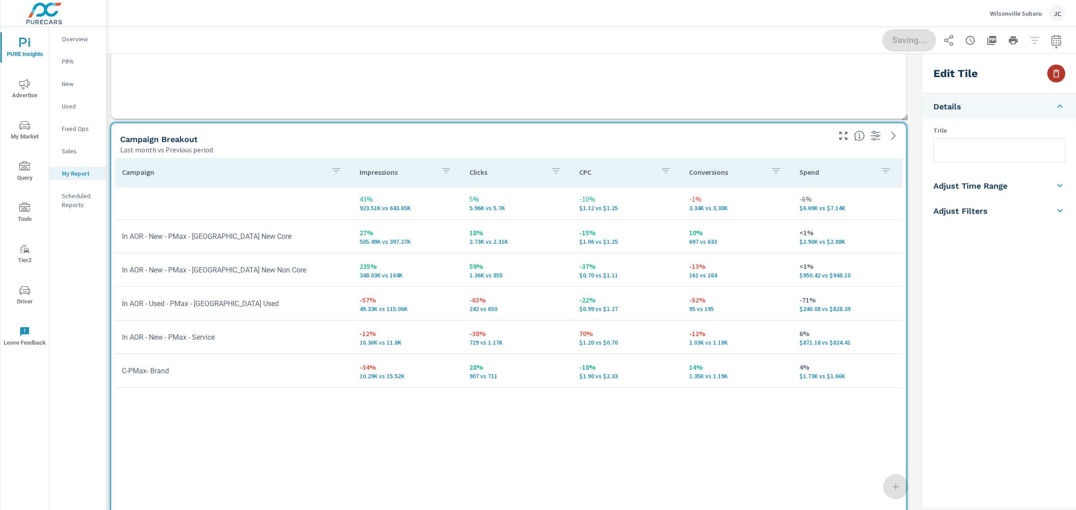
click at [1052, 77] on icon "button" at bounding box center [1056, 73] width 11 height 11
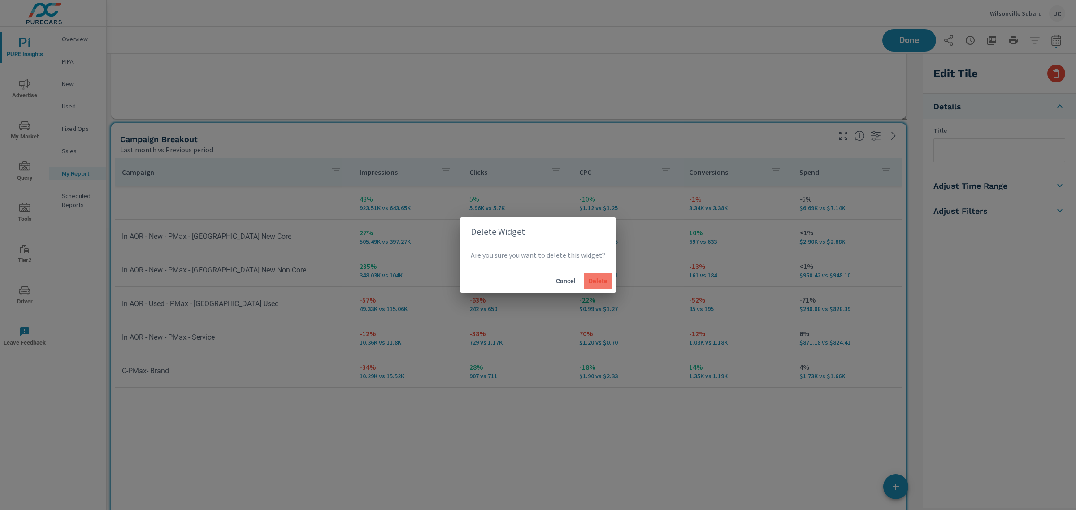
click at [597, 283] on span "Delete" at bounding box center [598, 281] width 22 height 8
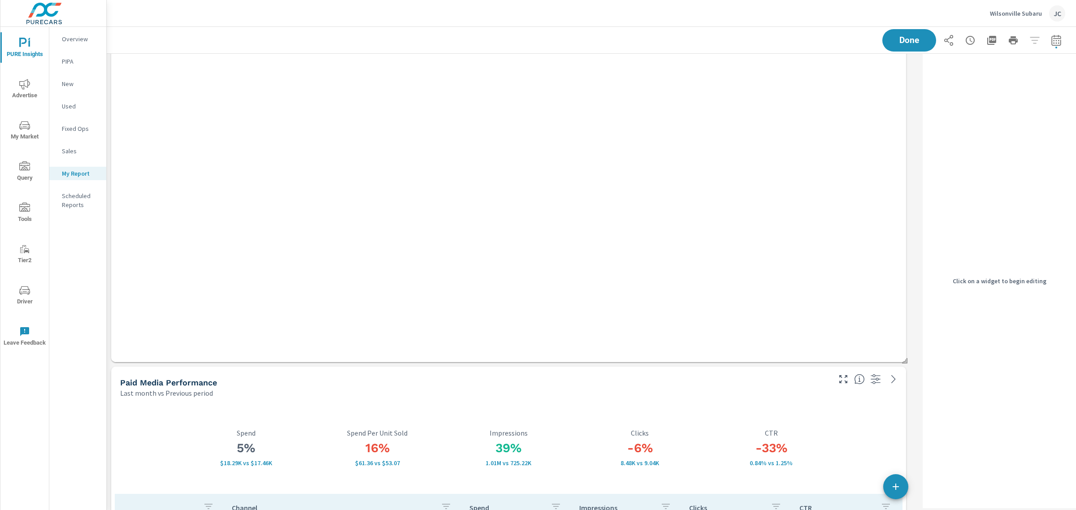
scroll to position [2577, 0]
click at [617, 120] on div "Campaign Impressions Clicks Spend CTR CPC CPM Page/Post Action 00-SUB-NA_PCH_In…" at bounding box center [508, 168] width 787 height 356
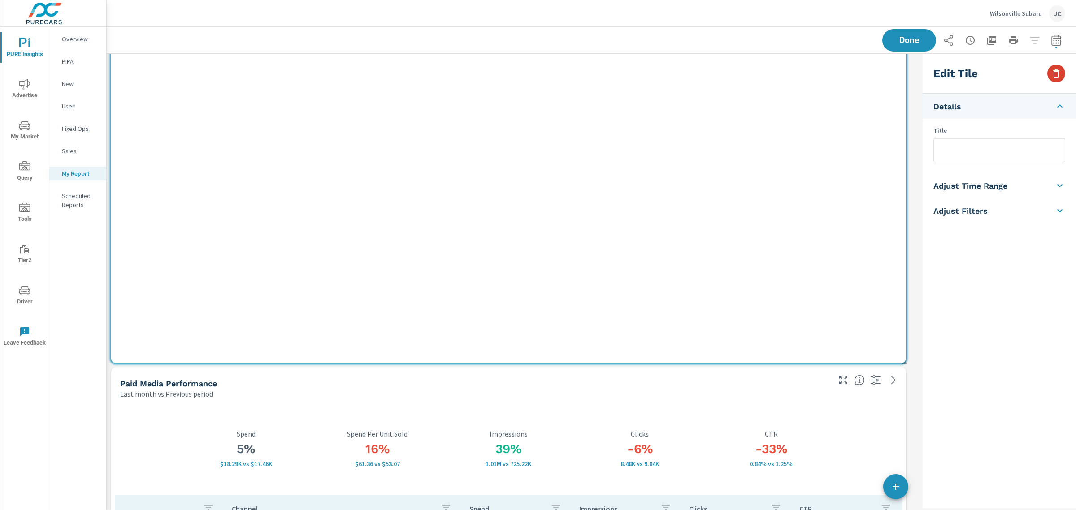
click at [1052, 75] on icon "button" at bounding box center [1056, 73] width 11 height 11
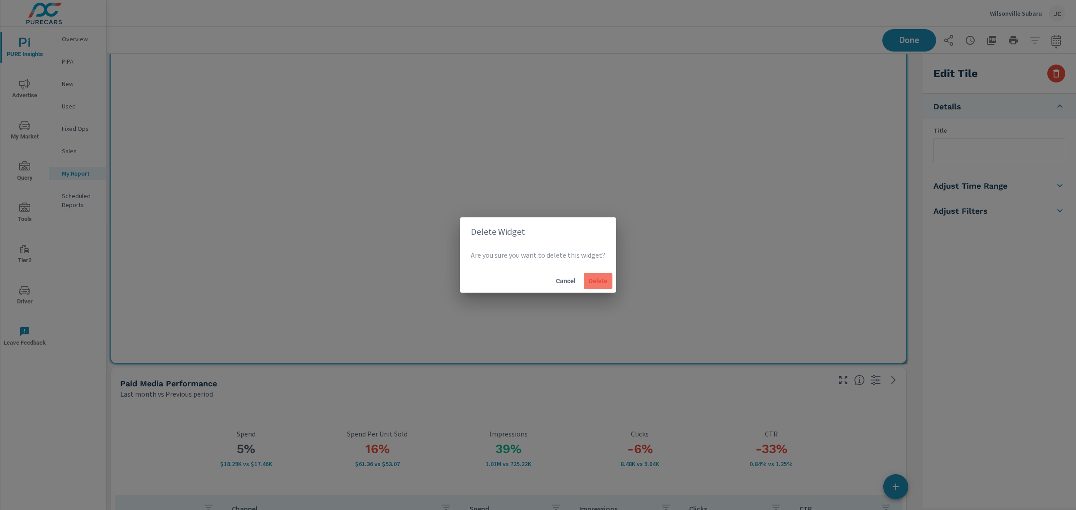
click at [593, 279] on span "Delete" at bounding box center [598, 281] width 22 height 8
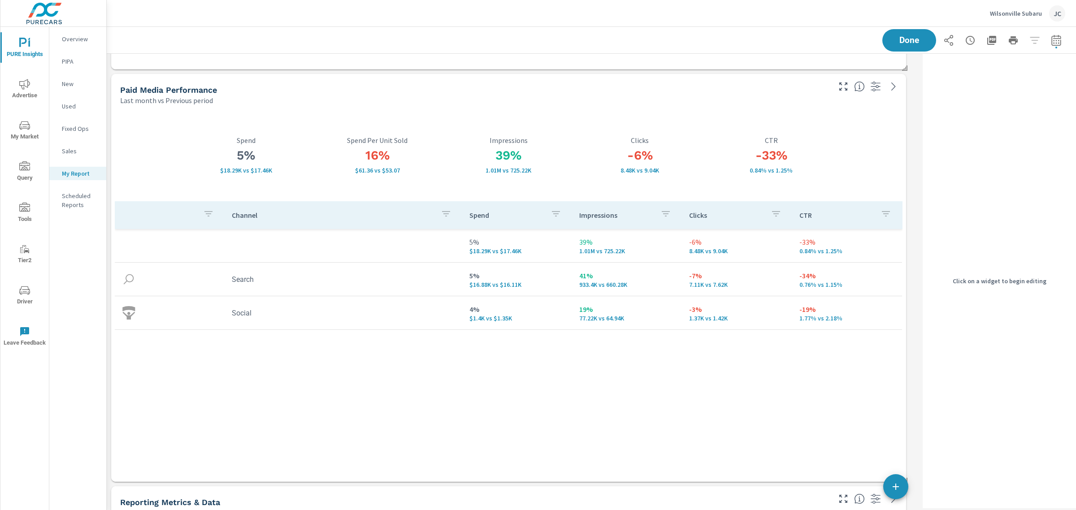
scroll to position [2465, 0]
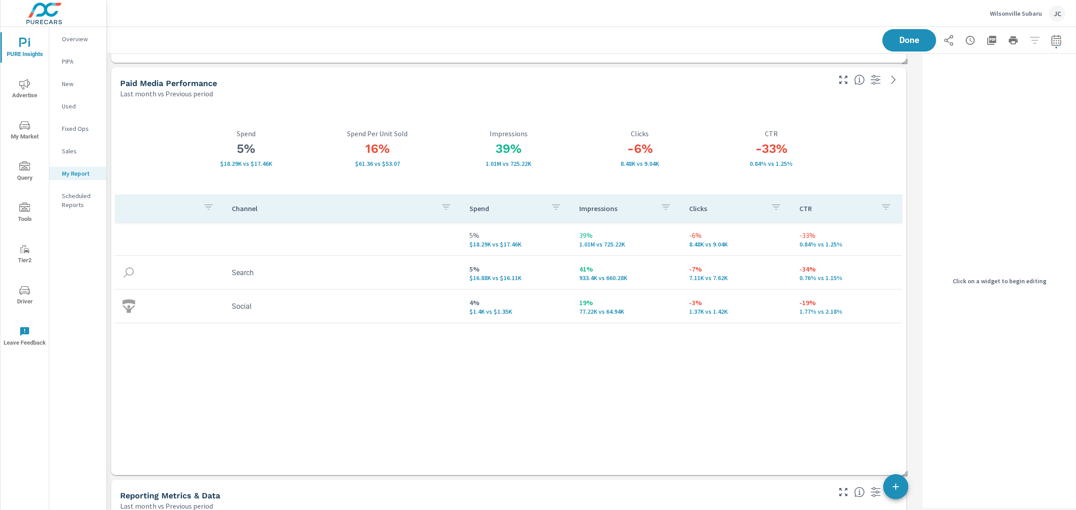
click at [742, 180] on div "-33% 0.84% vs 1.25% CTR" at bounding box center [770, 148] width 131 height 92
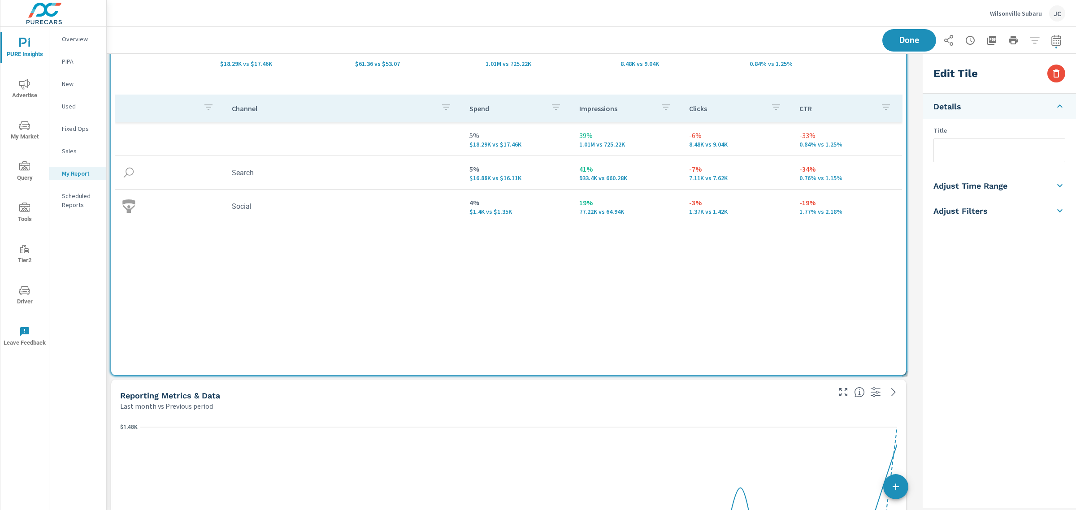
scroll to position [2577, 0]
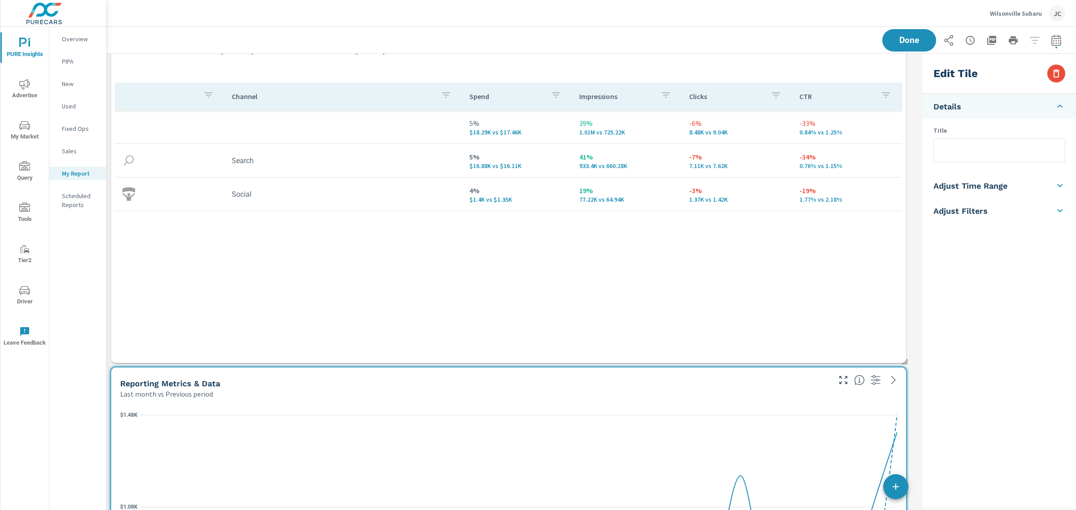
click at [674, 283] on div "Channel Spend Impressions Clicks CTR 5% $18.29K vs $17.46K 39% 1.01M vs 725.22K…" at bounding box center [508, 214] width 787 height 264
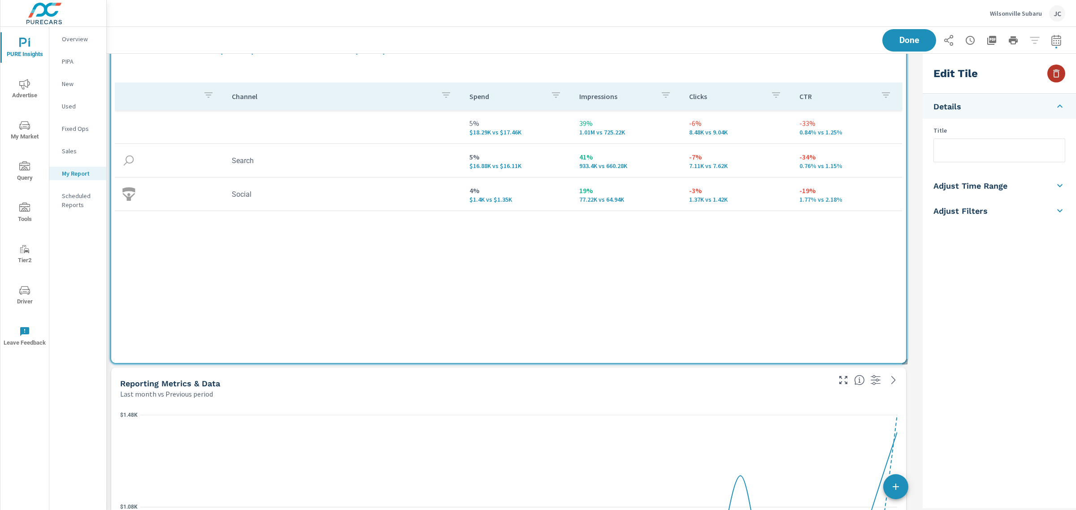
click at [1054, 74] on icon "button" at bounding box center [1056, 73] width 6 height 8
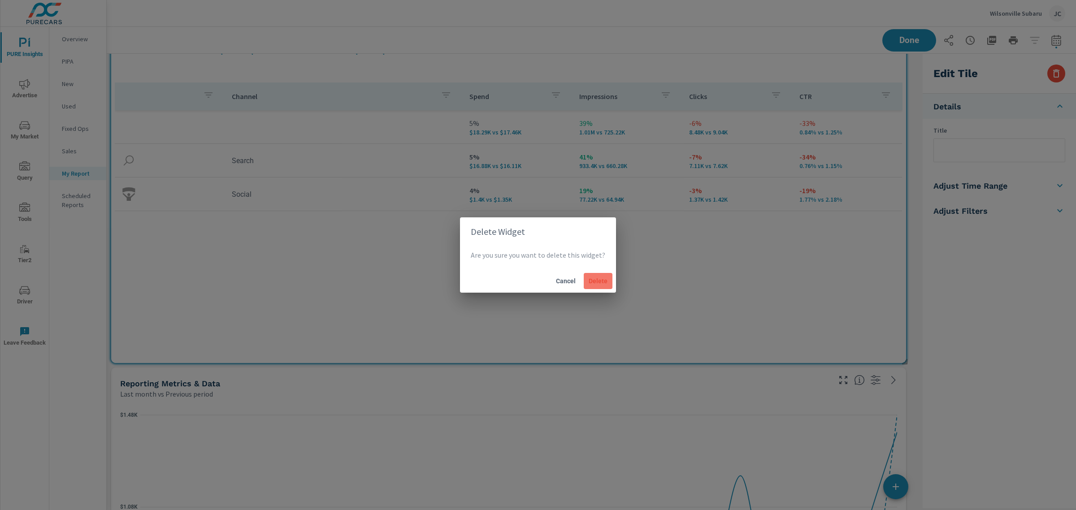
click at [597, 282] on span "Delete" at bounding box center [598, 281] width 22 height 8
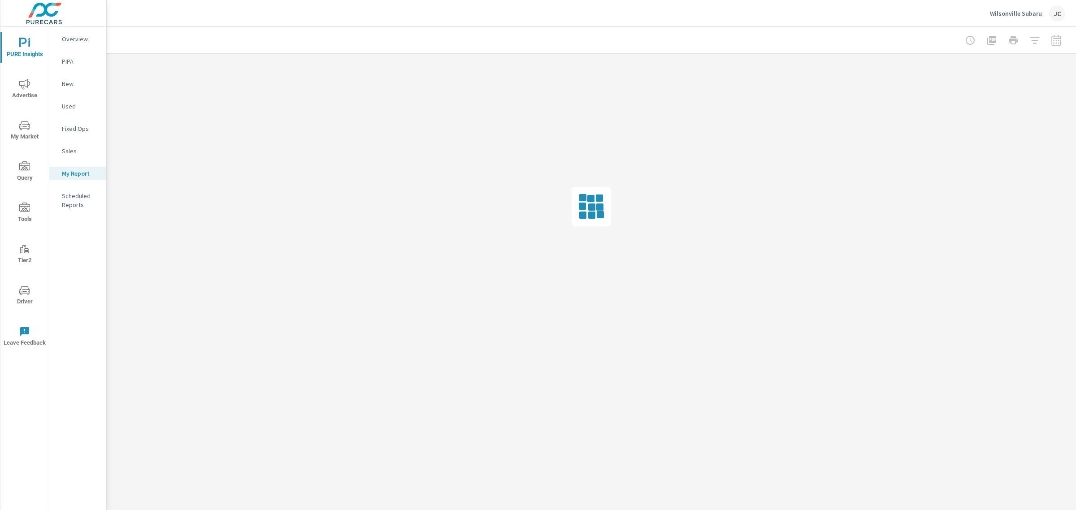
scroll to position [0, 0]
click at [597, 282] on div at bounding box center [591, 207] width 969 height 306
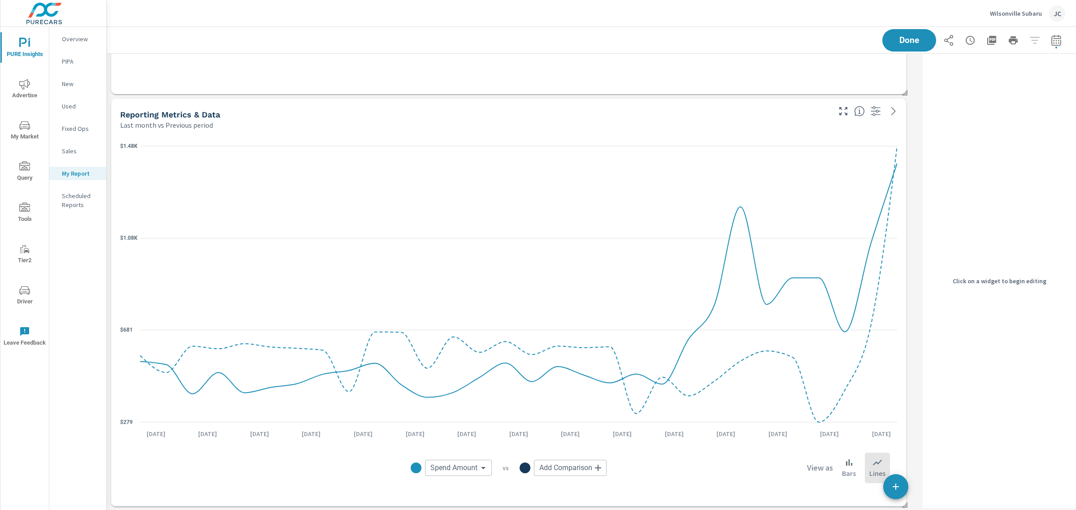
scroll to position [2434, 0]
click at [597, 282] on icon at bounding box center [518, 284] width 757 height 276
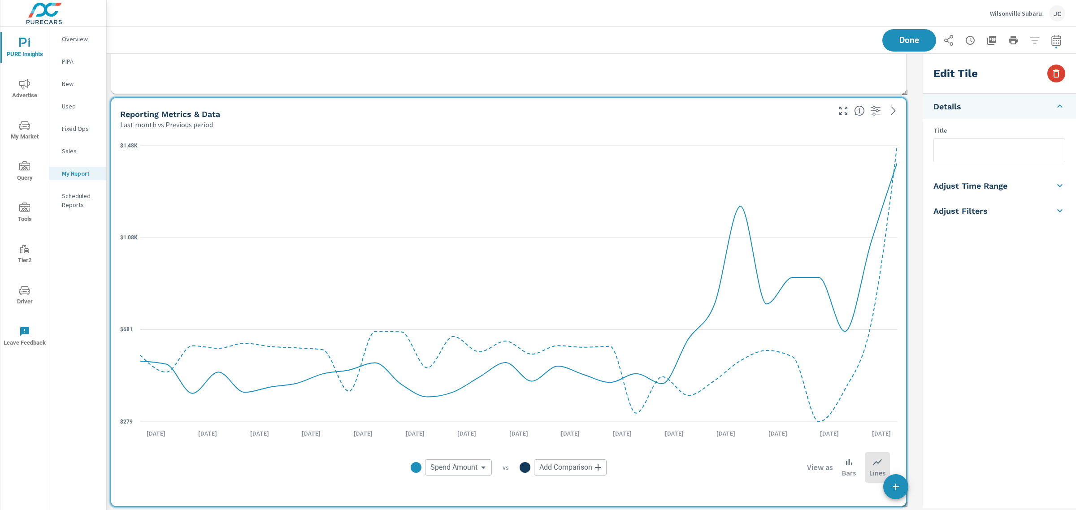
click at [1059, 72] on icon "button" at bounding box center [1056, 73] width 11 height 11
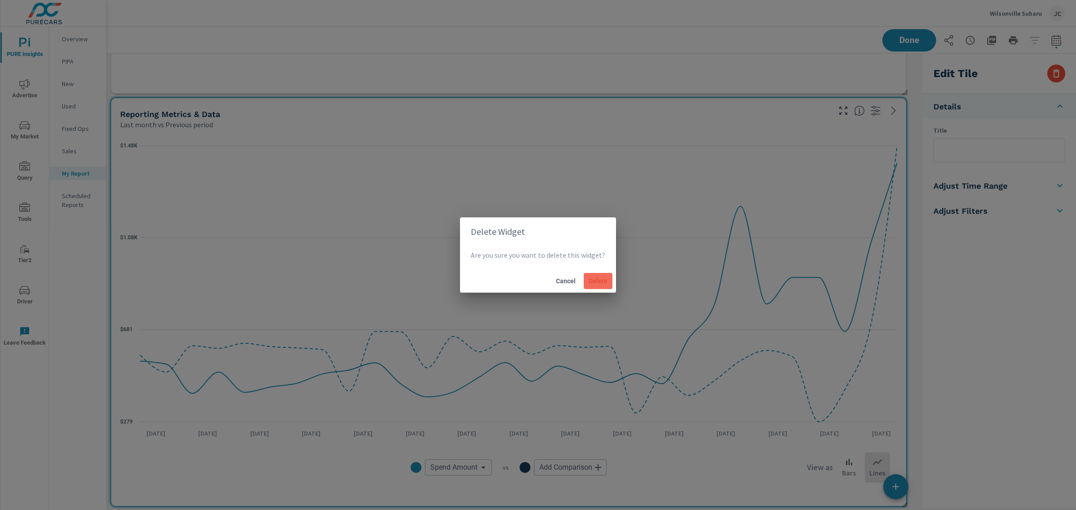
click at [606, 281] on span "Delete" at bounding box center [598, 281] width 22 height 8
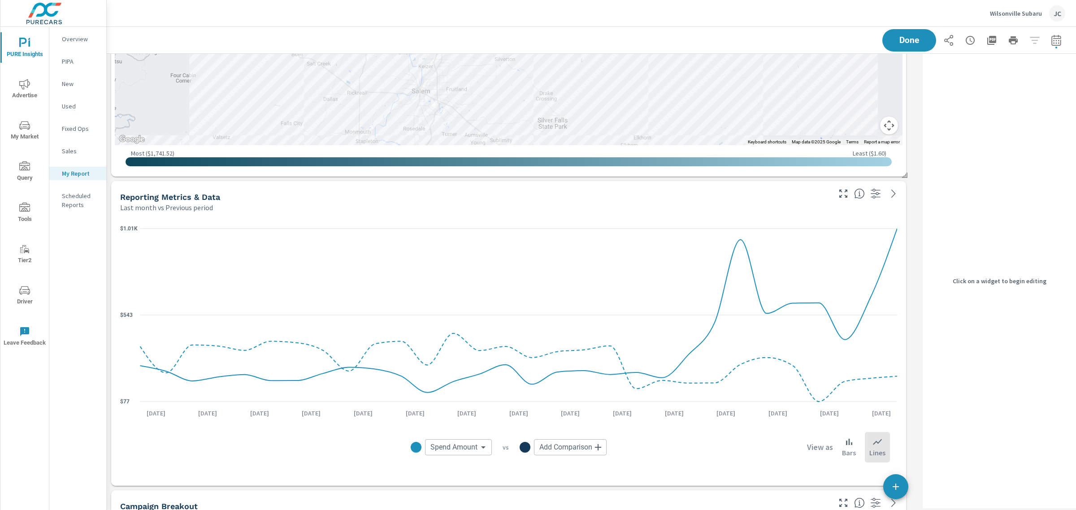
scroll to position [1461, 0]
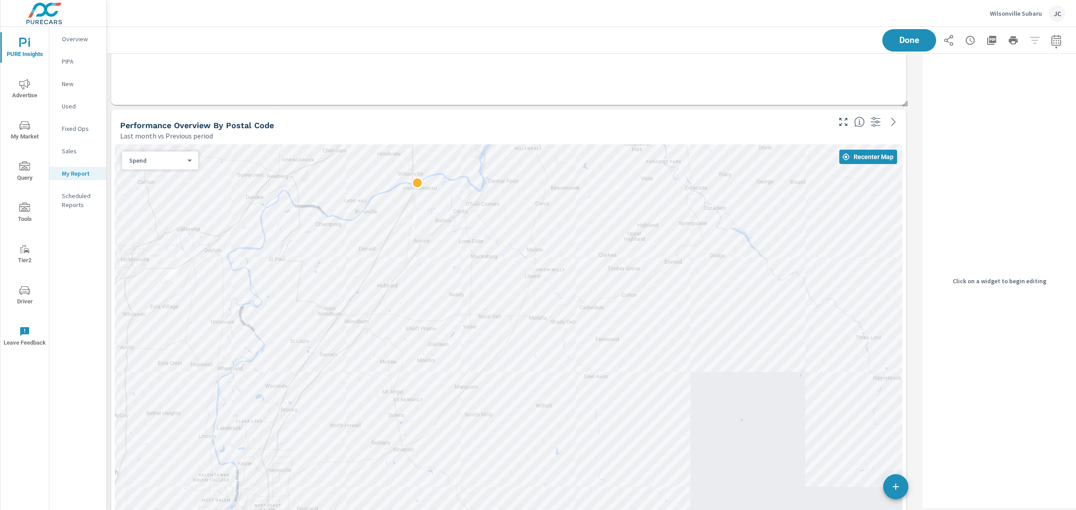
scroll to position [1181, 0]
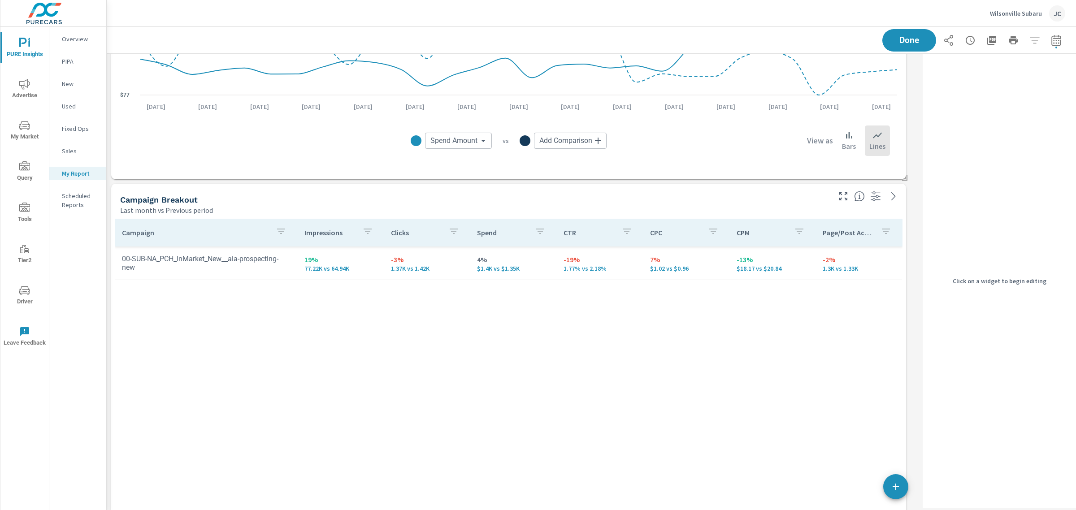
scroll to position [1966, 0]
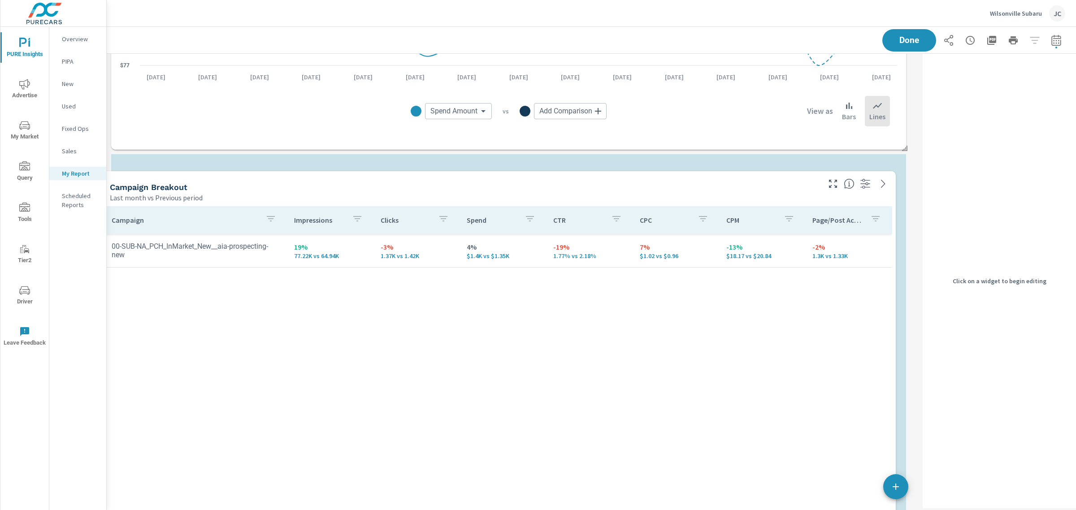
drag, startPoint x: 554, startPoint y: 238, endPoint x: 544, endPoint y: 255, distance: 19.9
click at [544, 255] on td "4% $1.4K vs $1.35K" at bounding box center [502, 250] width 86 height 32
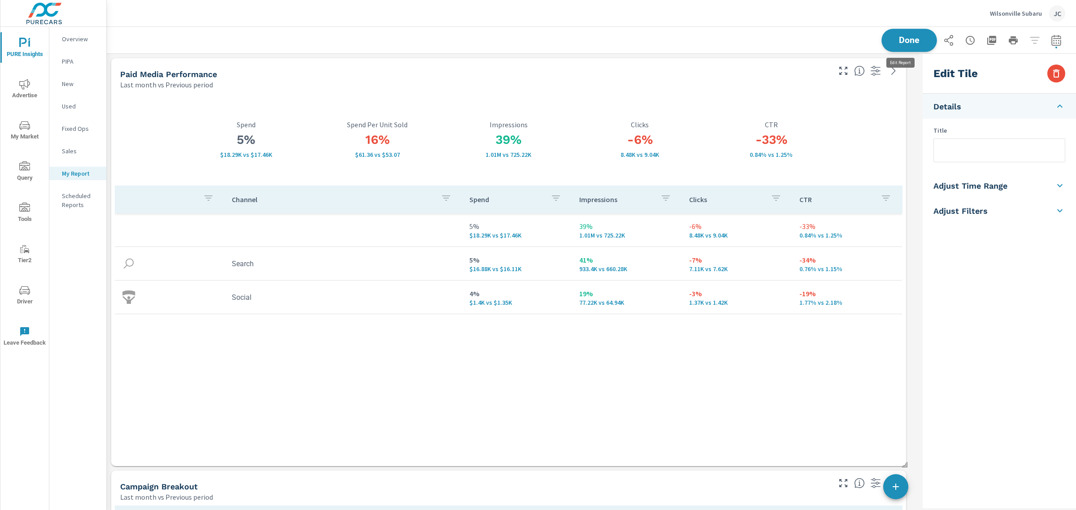
scroll to position [2495, 821]
click at [895, 38] on span "Done" at bounding box center [909, 40] width 37 height 9
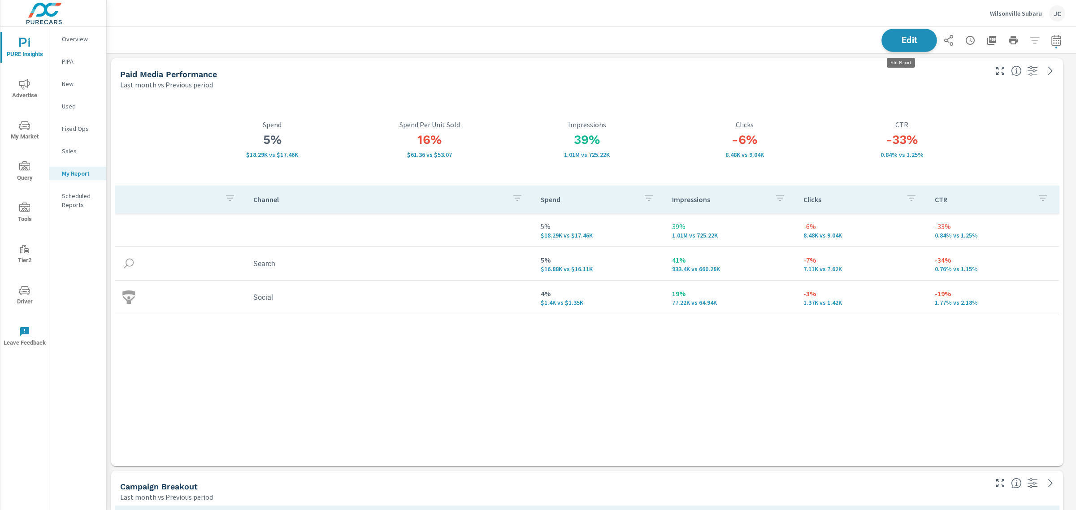
scroll to position [4, 4]
click at [982, 31] on button "button" at bounding box center [991, 40] width 18 height 18
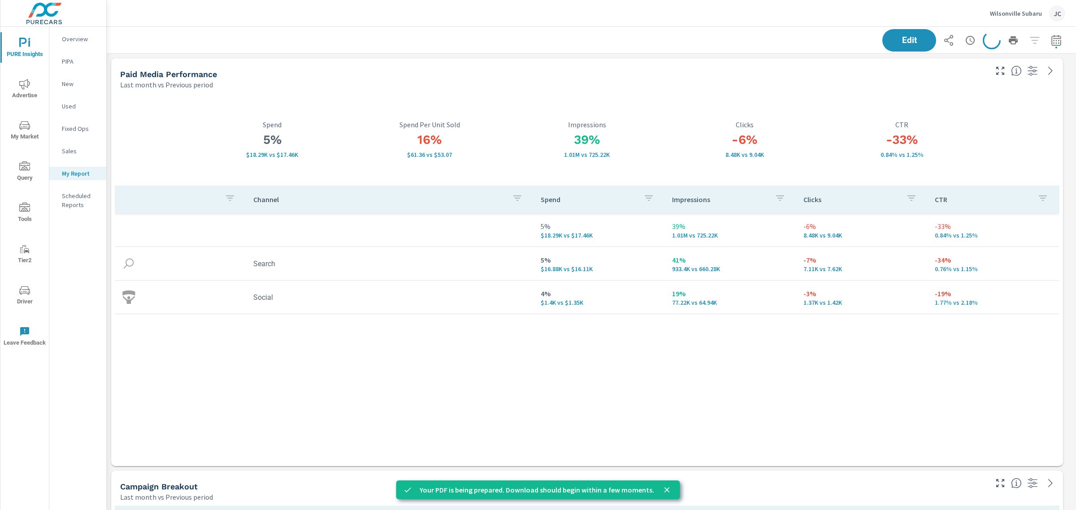
scroll to position [2495, 978]
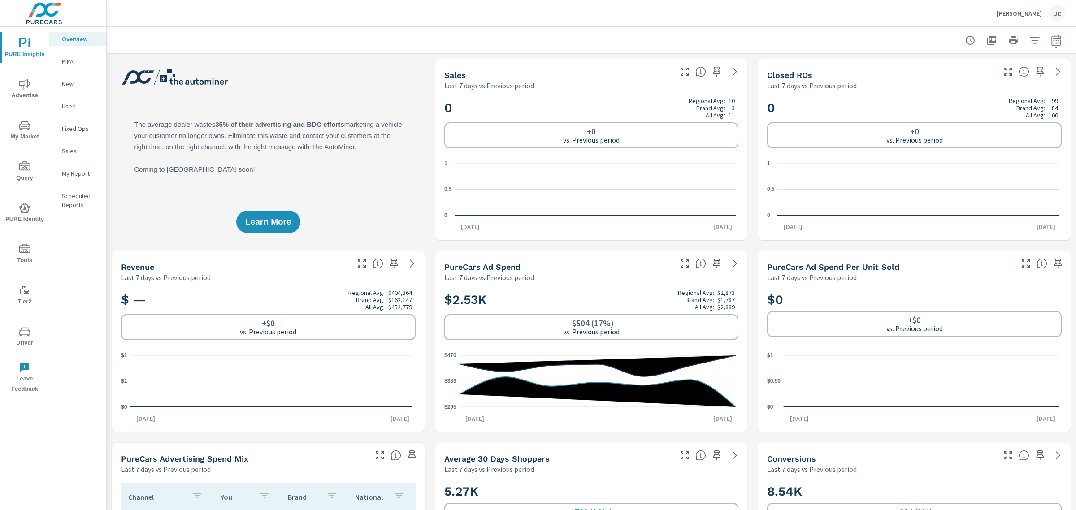
scroll to position [1137, 0]
